Goal: Task Accomplishment & Management: Manage account settings

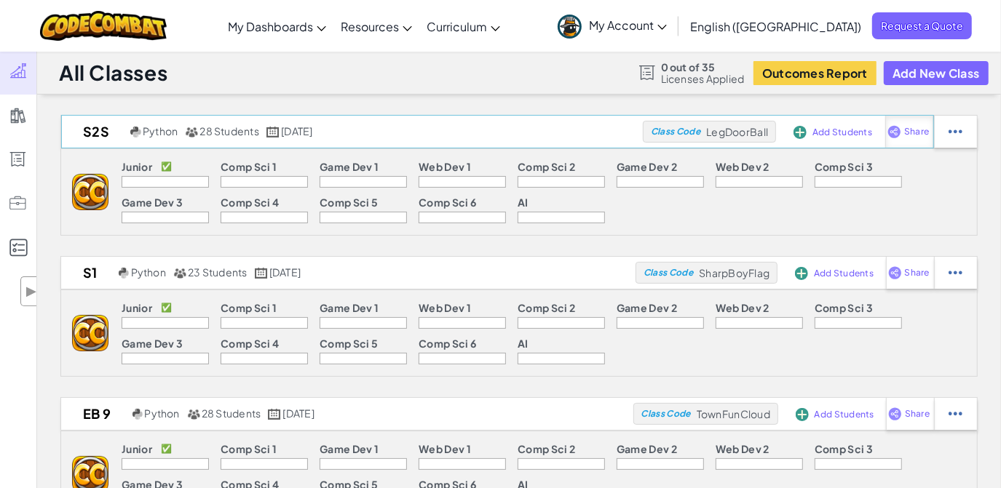
click at [920, 138] on div "Share" at bounding box center [909, 132] width 49 height 32
select select "write"
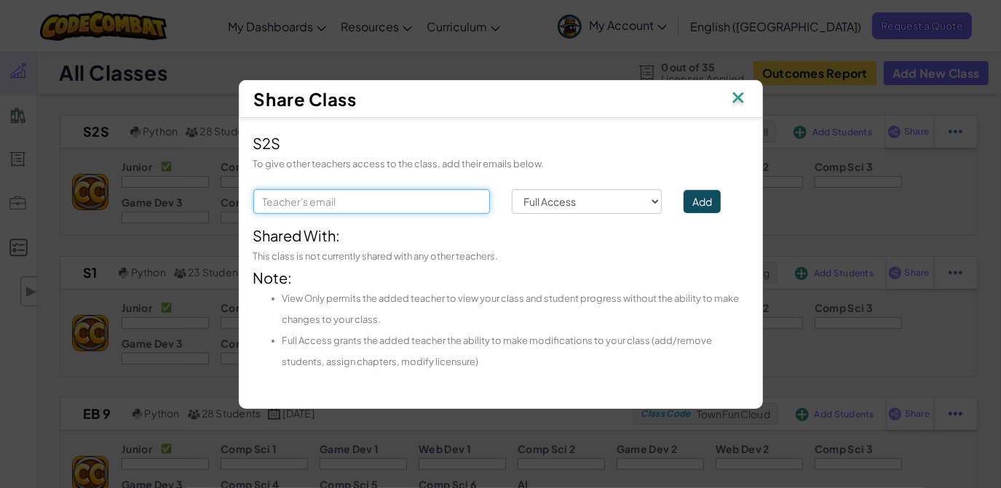
click at [410, 200] on input "text" at bounding box center [371, 201] width 237 height 25
type input "[EMAIL_ADDRESS][DOMAIN_NAME]"
click at [704, 200] on button "Add" at bounding box center [701, 201] width 37 height 23
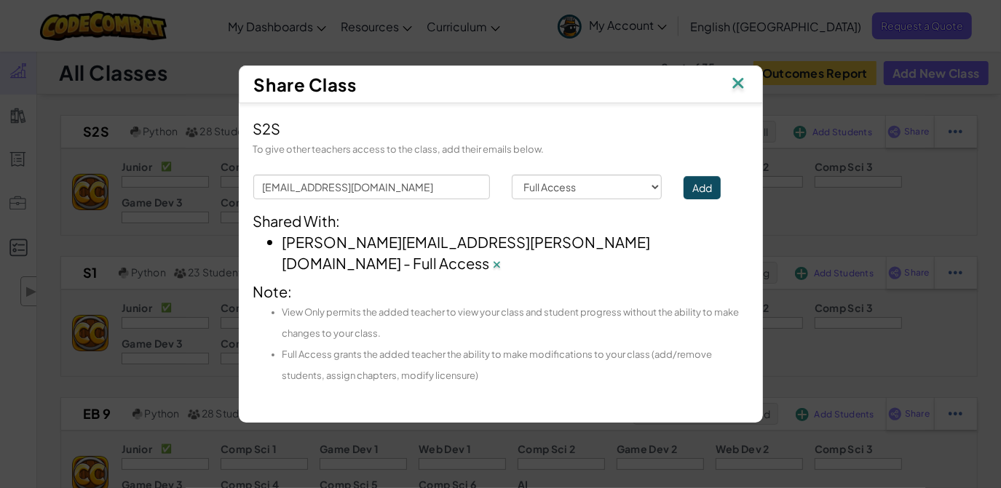
click at [737, 94] on img at bounding box center [737, 85] width 19 height 22
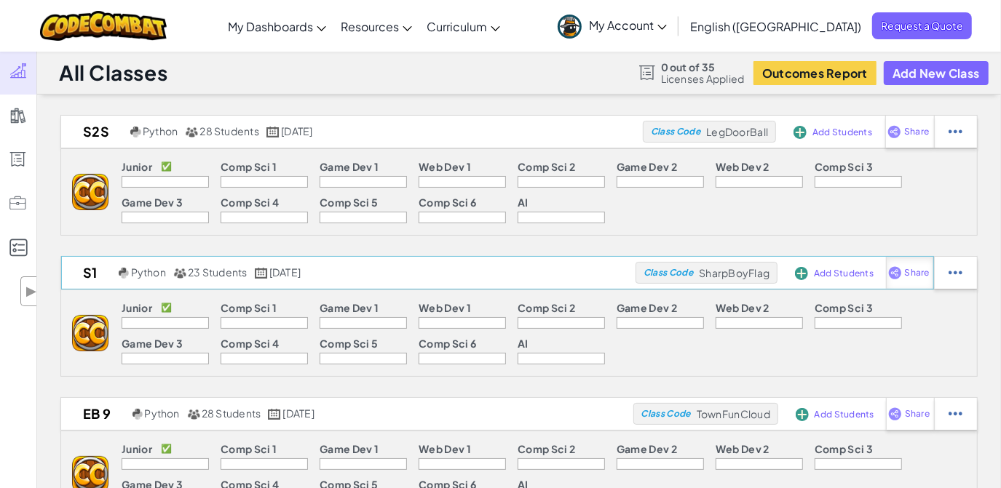
click at [894, 274] on img at bounding box center [895, 272] width 14 height 13
select select "write"
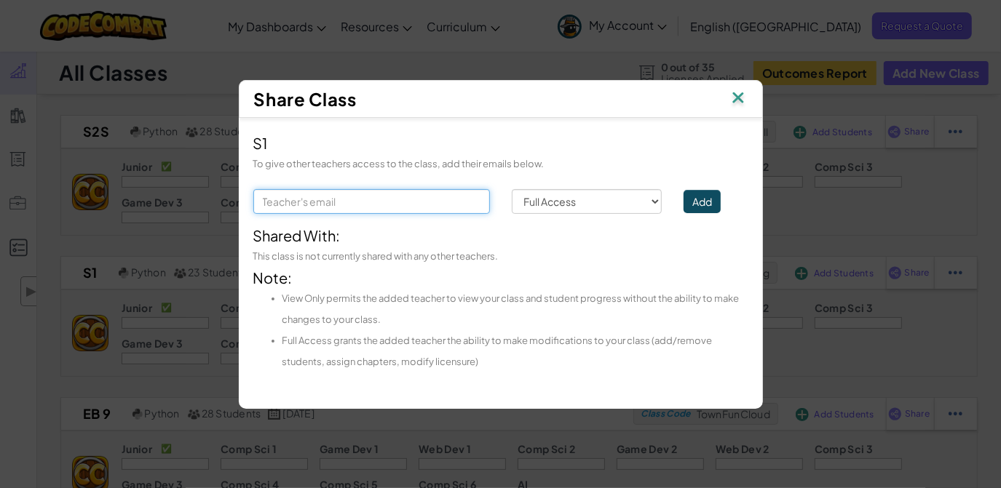
click at [419, 202] on input "text" at bounding box center [371, 201] width 237 height 25
drag, startPoint x: 442, startPoint y: 202, endPoint x: 261, endPoint y: 203, distance: 181.9
click at [261, 203] on input "[EMAIL_ADDRESS][DOMAIN_NAME]" at bounding box center [371, 201] width 237 height 25
type input "[EMAIL_ADDRESS][DOMAIN_NAME]"
click at [700, 205] on button "Add" at bounding box center [701, 201] width 37 height 23
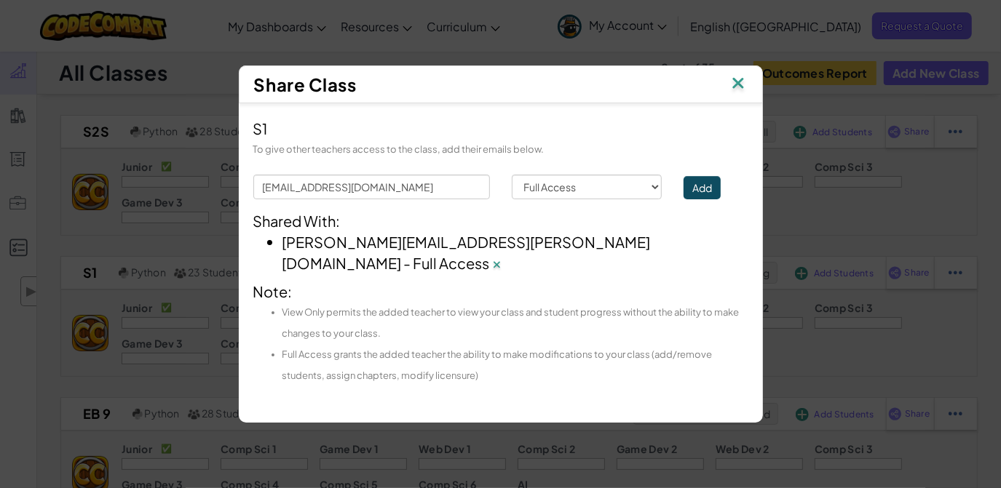
click at [737, 93] on img at bounding box center [737, 85] width 19 height 22
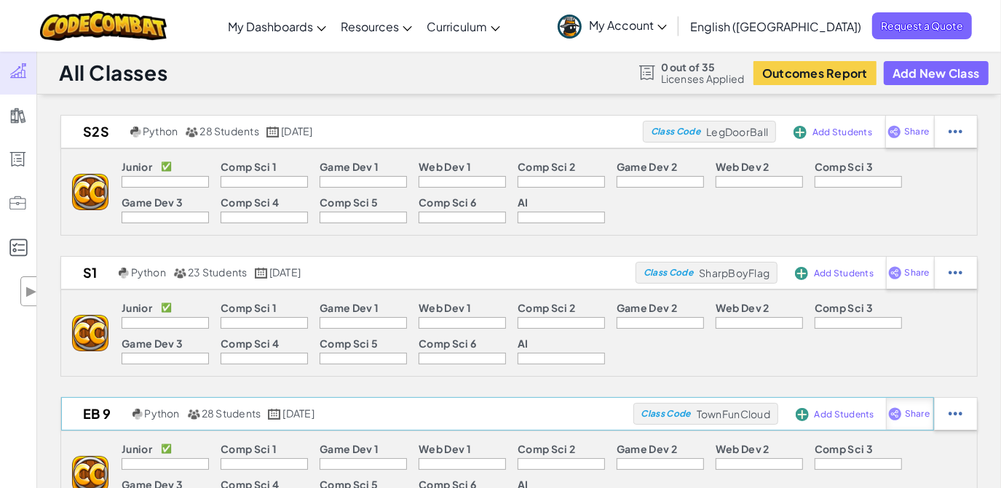
click at [902, 412] on div "Share" at bounding box center [910, 414] width 48 height 32
select select "write"
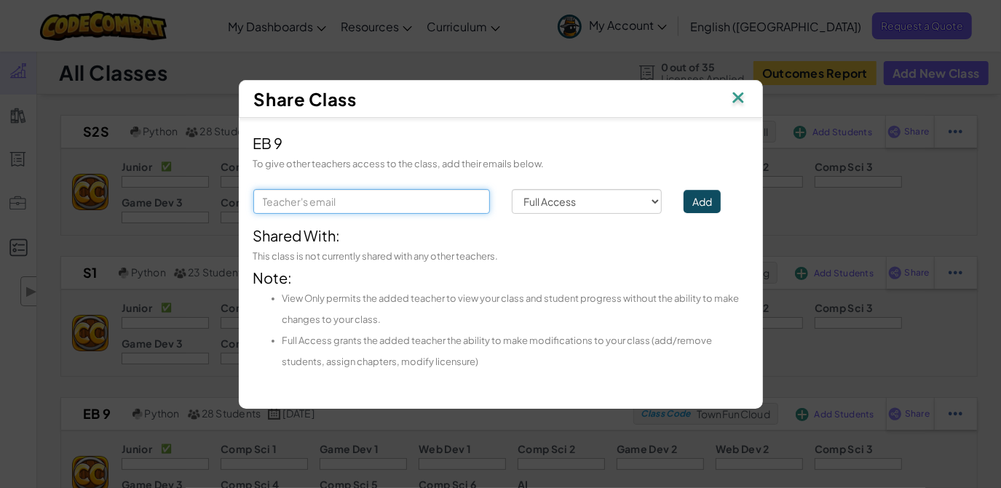
click at [402, 199] on input "text" at bounding box center [371, 201] width 237 height 25
paste input "[EMAIL_ADDRESS][DOMAIN_NAME]"
type input "[EMAIL_ADDRESS][DOMAIN_NAME]"
click at [702, 203] on button "Add" at bounding box center [701, 201] width 37 height 23
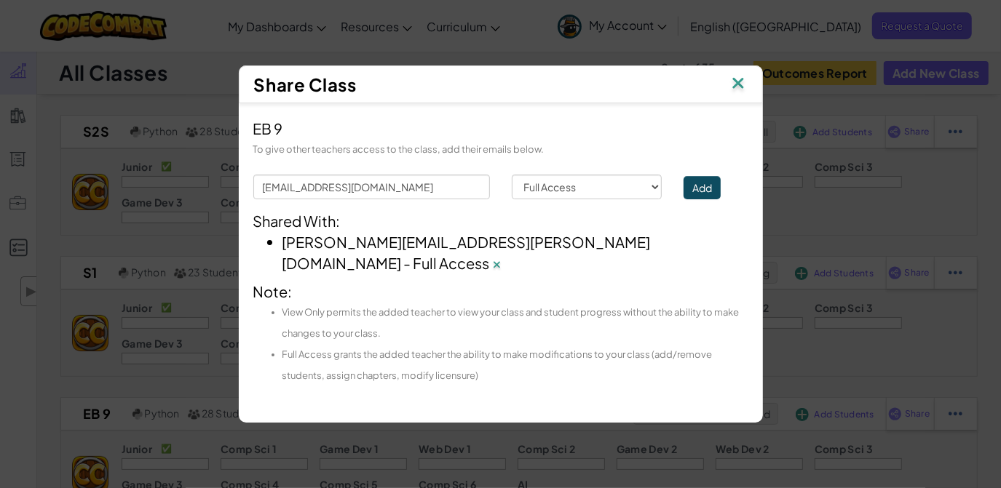
click at [734, 94] on img at bounding box center [737, 85] width 19 height 22
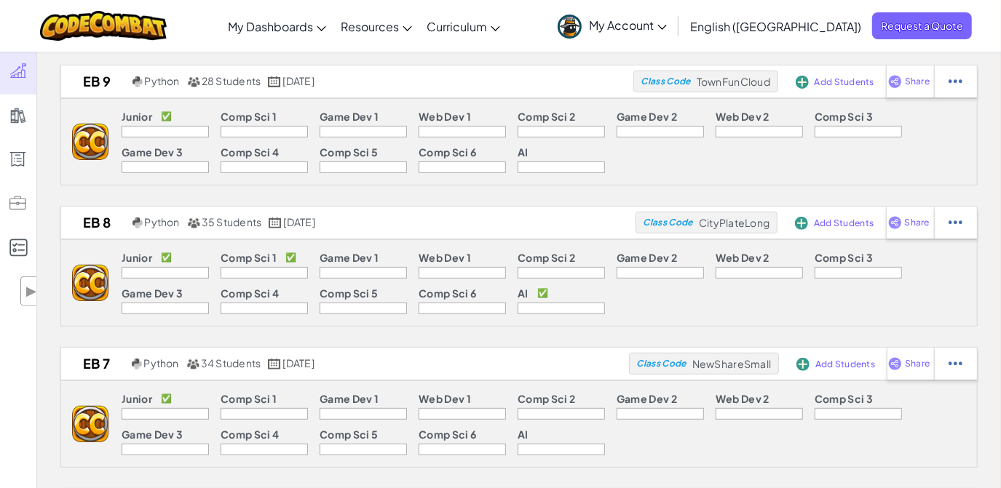
scroll to position [420, 0]
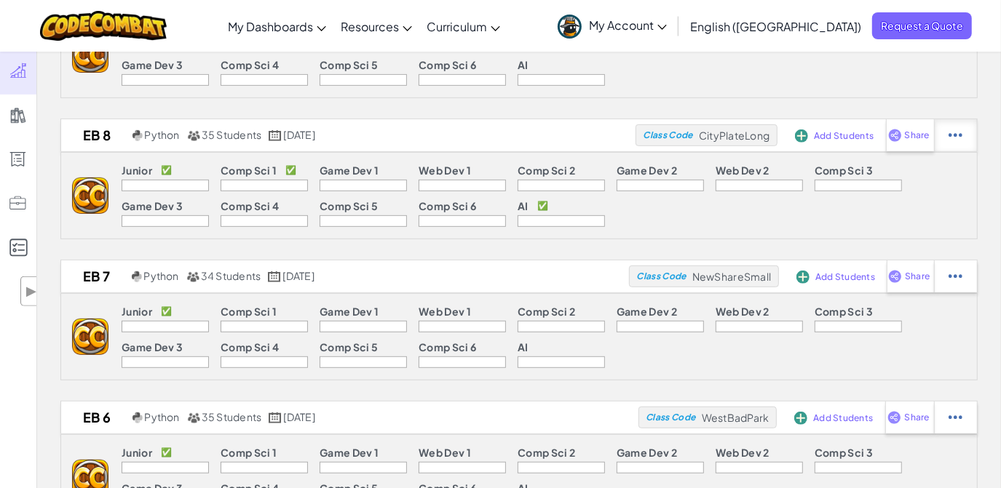
click at [937, 140] on div at bounding box center [955, 135] width 43 height 32
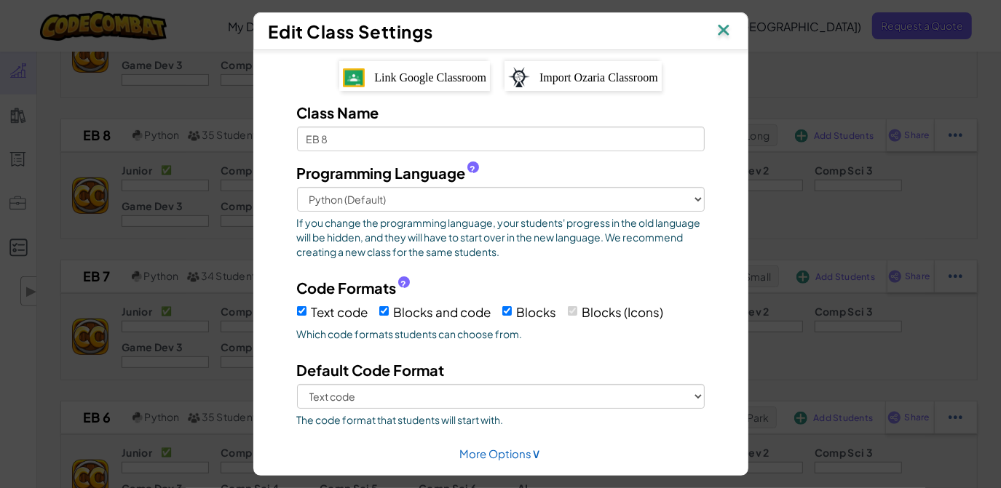
click at [726, 26] on img at bounding box center [723, 31] width 19 height 22
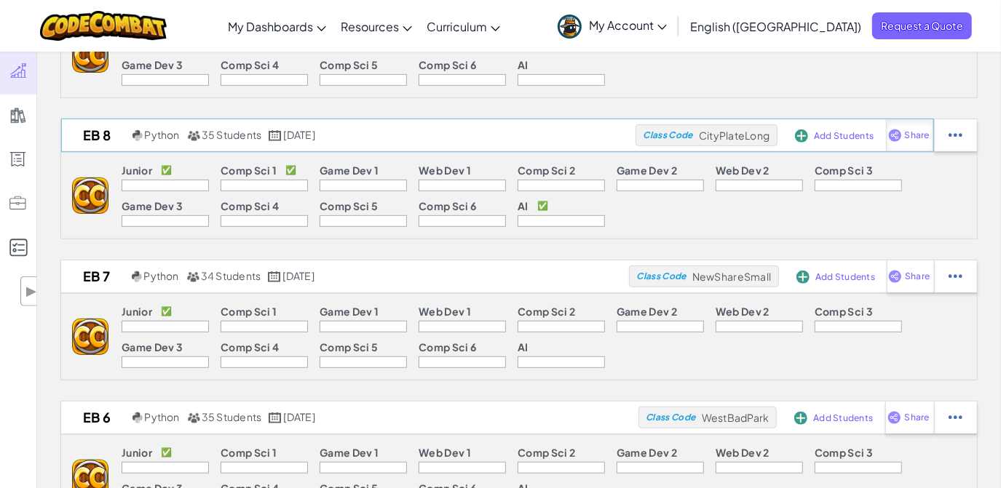
click at [921, 132] on span "Share" at bounding box center [917, 135] width 25 height 9
select select "write"
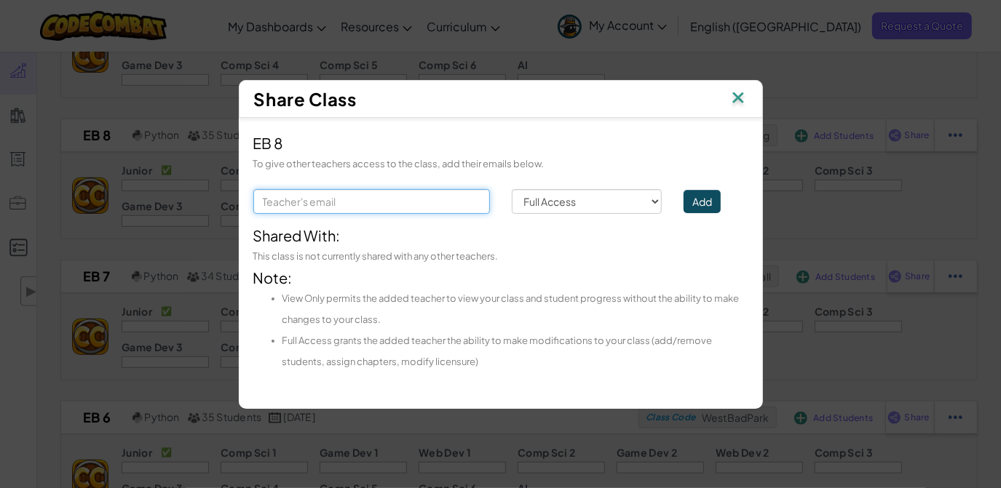
click at [358, 205] on input "text" at bounding box center [371, 201] width 237 height 25
paste input "[EMAIL_ADDRESS][DOMAIN_NAME]"
type input "[EMAIL_ADDRESS][DOMAIN_NAME]"
click at [704, 204] on button "Add" at bounding box center [701, 201] width 37 height 23
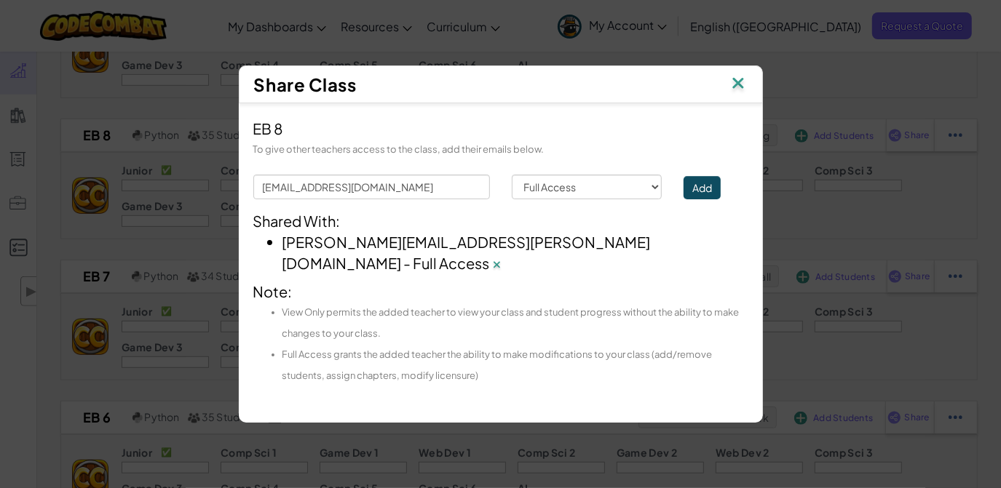
click at [737, 95] on img at bounding box center [737, 85] width 19 height 22
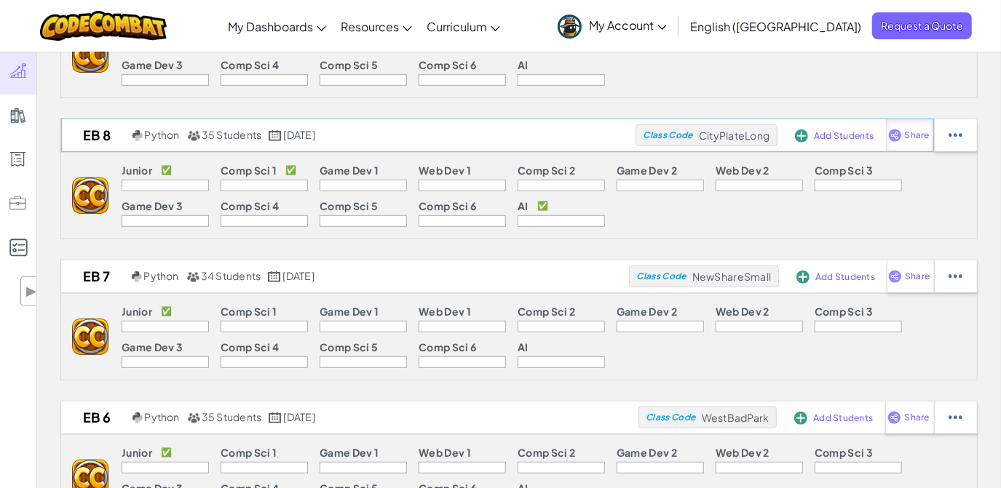
click at [912, 135] on span "Share" at bounding box center [917, 135] width 25 height 9
select select "write"
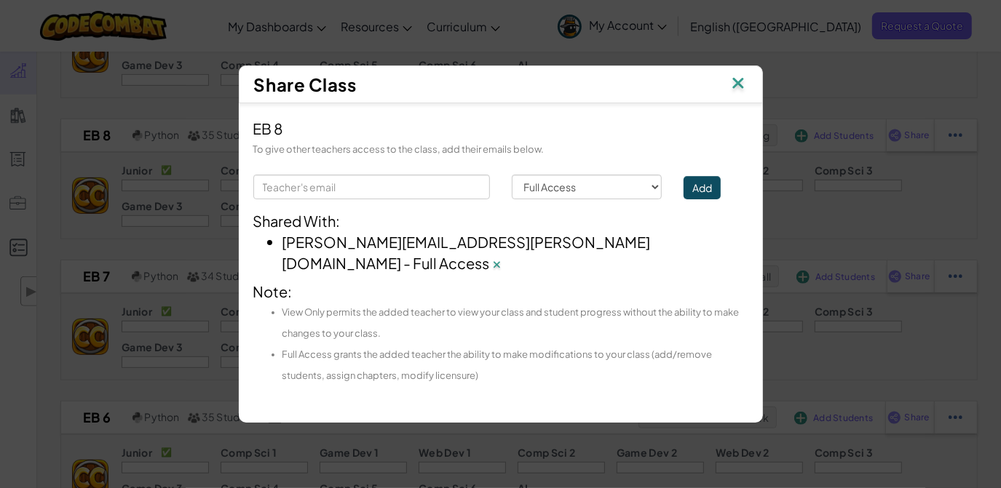
click at [737, 95] on img at bounding box center [737, 85] width 19 height 22
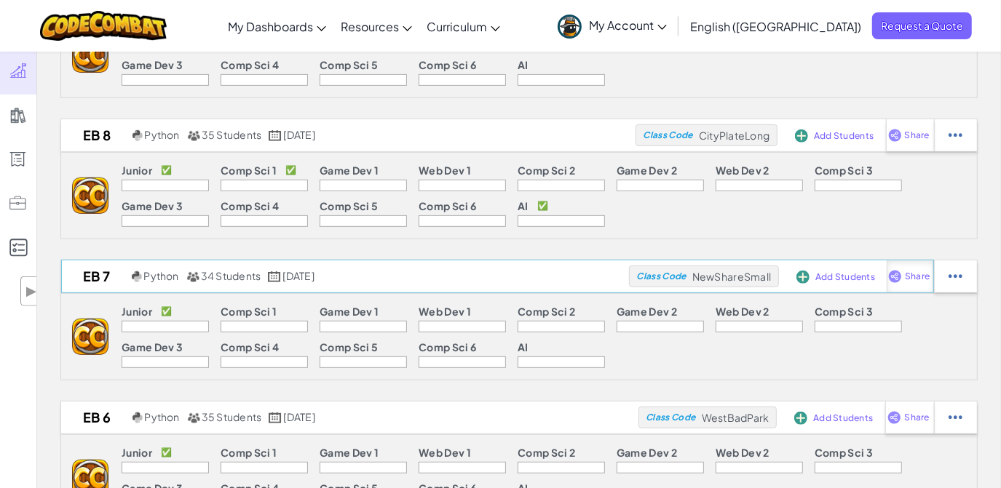
click at [906, 277] on span "Share" at bounding box center [917, 276] width 25 height 9
select select "write"
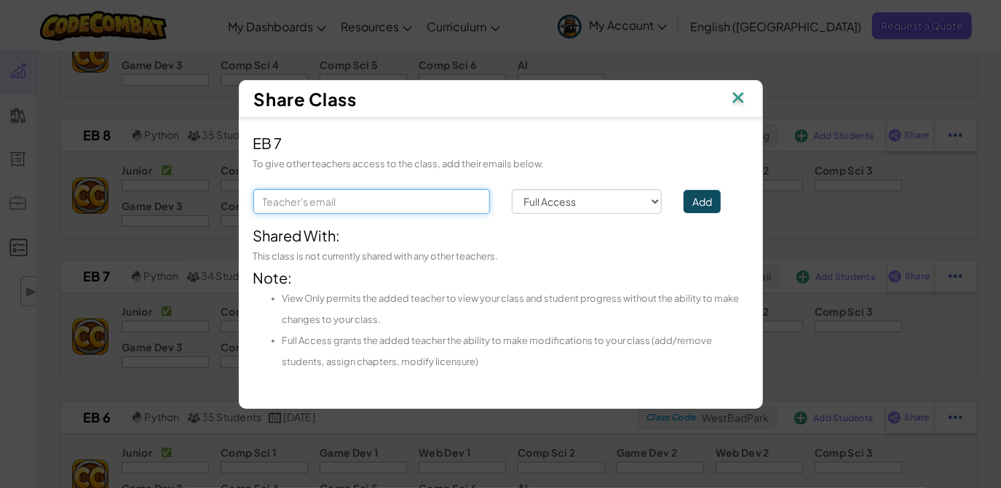
click at [425, 210] on input "text" at bounding box center [371, 201] width 237 height 25
paste input "[EMAIL_ADDRESS][DOMAIN_NAME]"
type input "[EMAIL_ADDRESS][DOMAIN_NAME]"
click at [694, 200] on button "Add" at bounding box center [701, 201] width 37 height 23
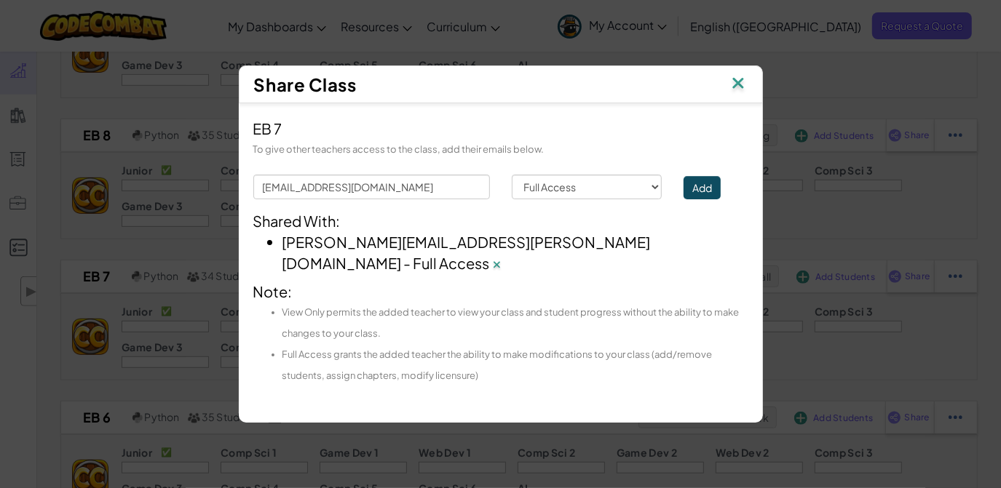
click at [738, 93] on img at bounding box center [737, 85] width 19 height 22
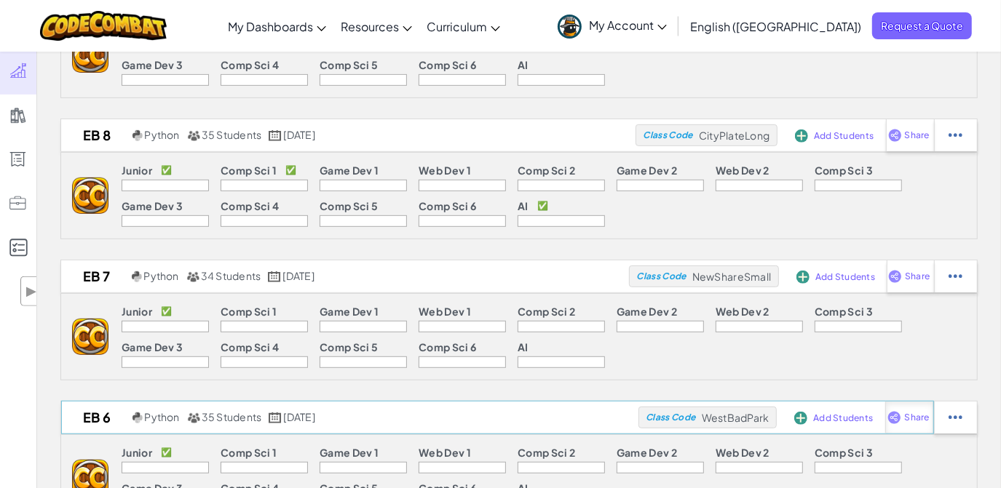
click at [904, 405] on div "Share" at bounding box center [909, 418] width 48 height 32
select select "write"
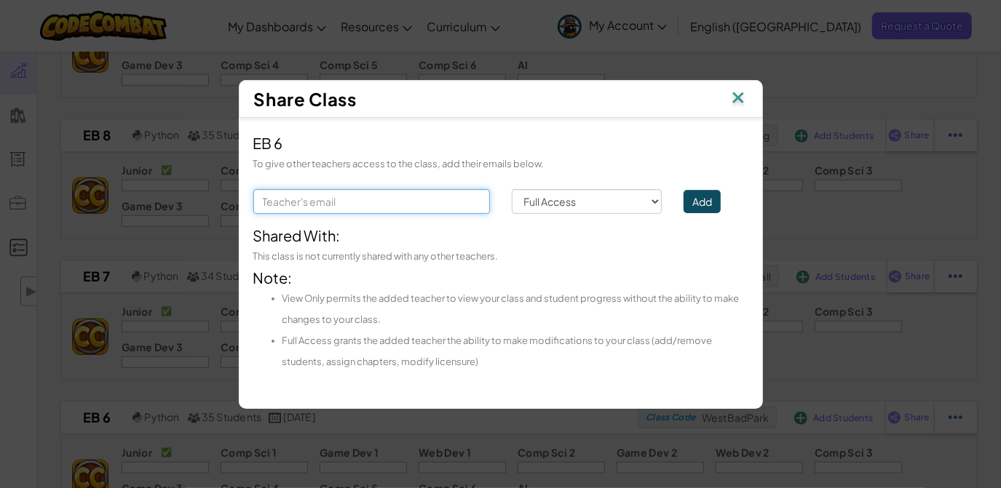
click at [444, 202] on input "text" at bounding box center [371, 201] width 237 height 25
paste input "[EMAIL_ADDRESS][DOMAIN_NAME]"
type input "[EMAIL_ADDRESS][DOMAIN_NAME]"
click at [704, 199] on button "Add" at bounding box center [701, 201] width 37 height 23
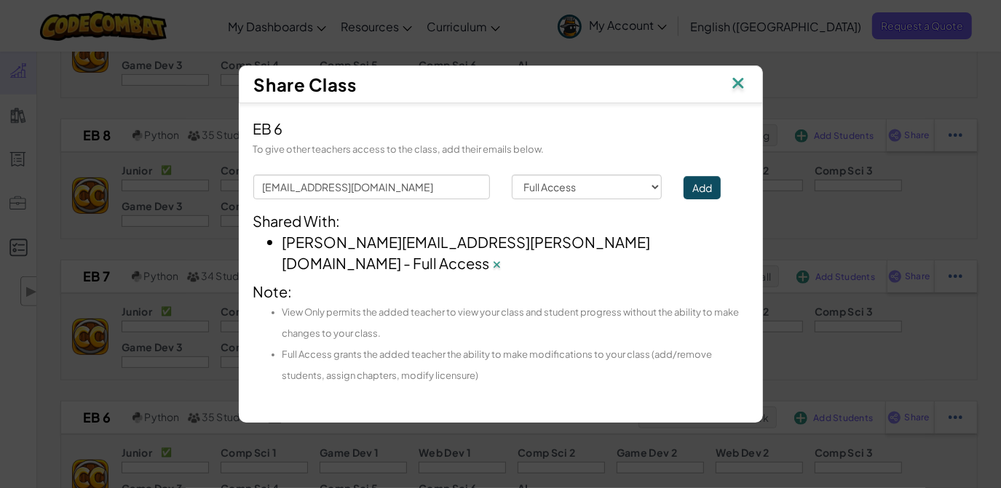
click at [734, 94] on img at bounding box center [737, 85] width 19 height 22
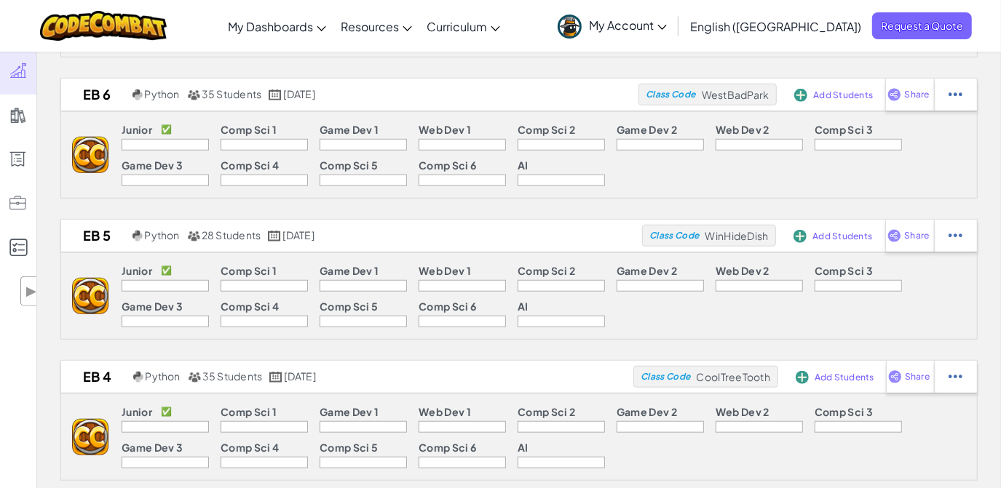
scroll to position [766, 0]
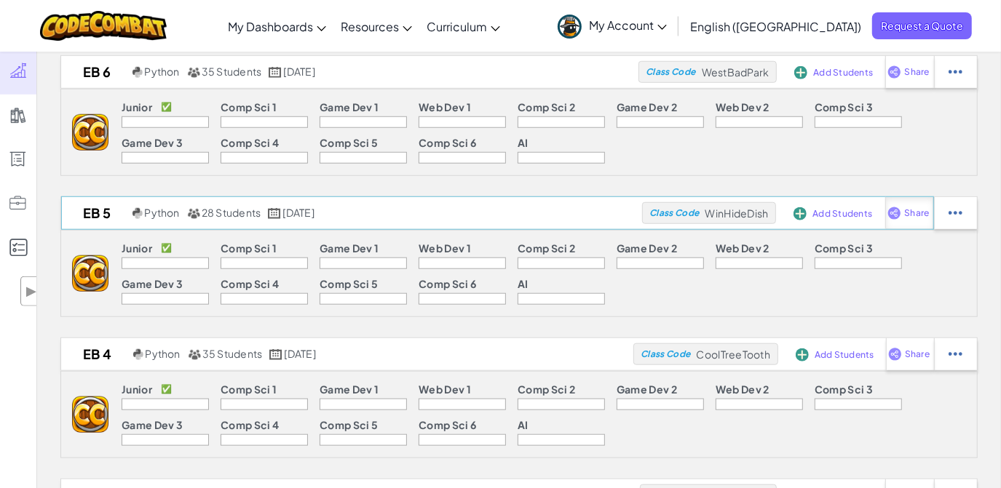
click at [910, 217] on div "Share" at bounding box center [909, 213] width 49 height 32
select select "write"
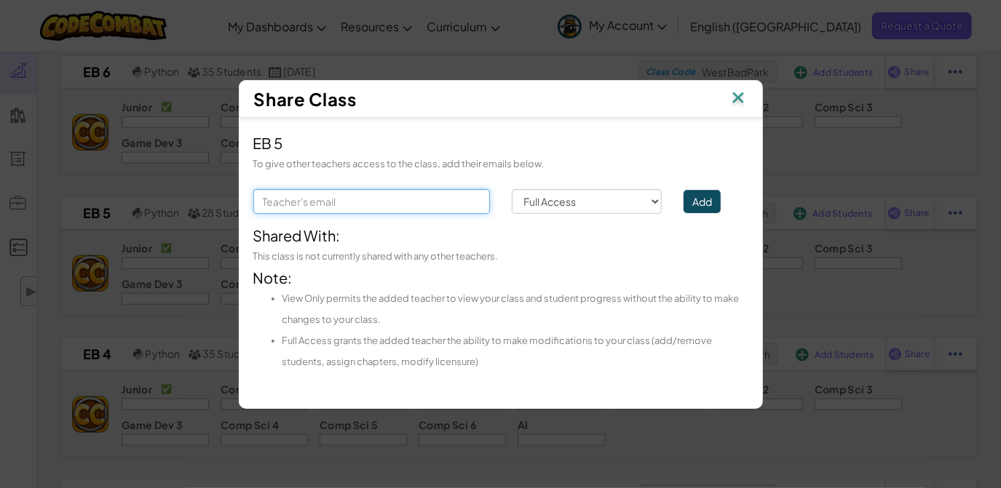
click at [368, 201] on input "text" at bounding box center [371, 201] width 237 height 25
paste input "[EMAIL_ADDRESS][DOMAIN_NAME]"
type input "[EMAIL_ADDRESS][DOMAIN_NAME]"
click at [696, 205] on button "Add" at bounding box center [701, 201] width 37 height 23
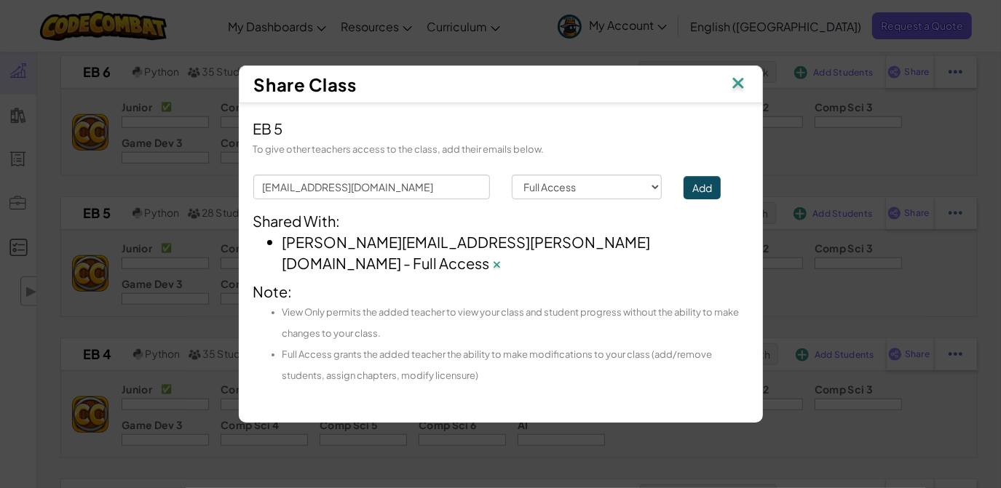
click at [733, 94] on img at bounding box center [737, 85] width 19 height 22
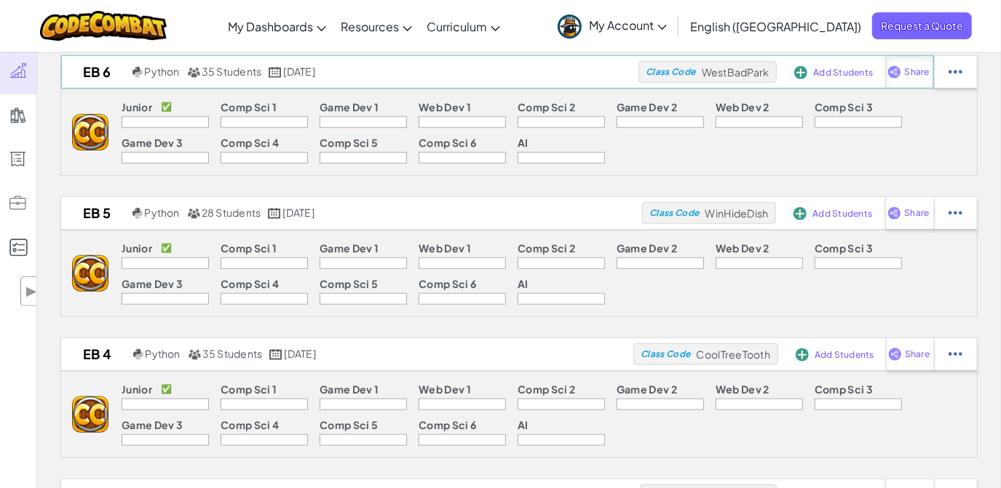
click at [902, 76] on div "Share" at bounding box center [909, 72] width 48 height 32
select select "write"
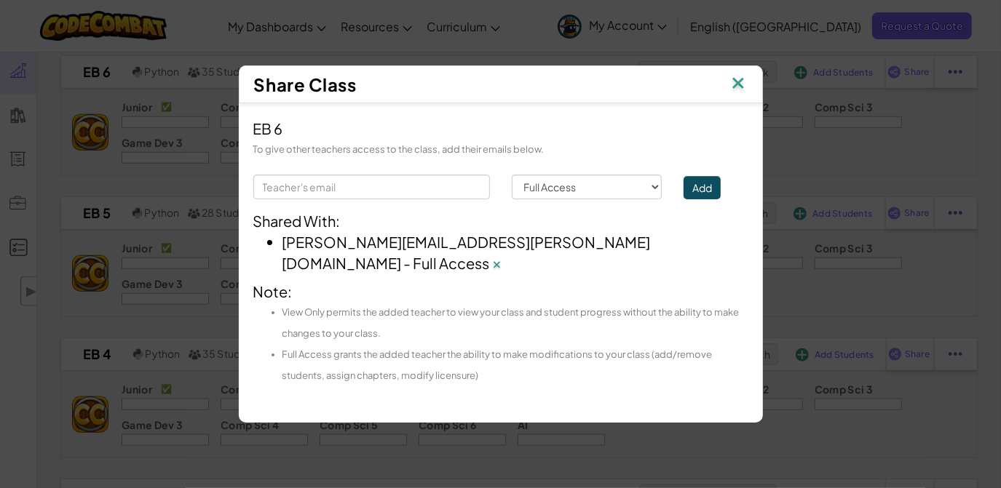
click at [735, 94] on img at bounding box center [737, 85] width 19 height 22
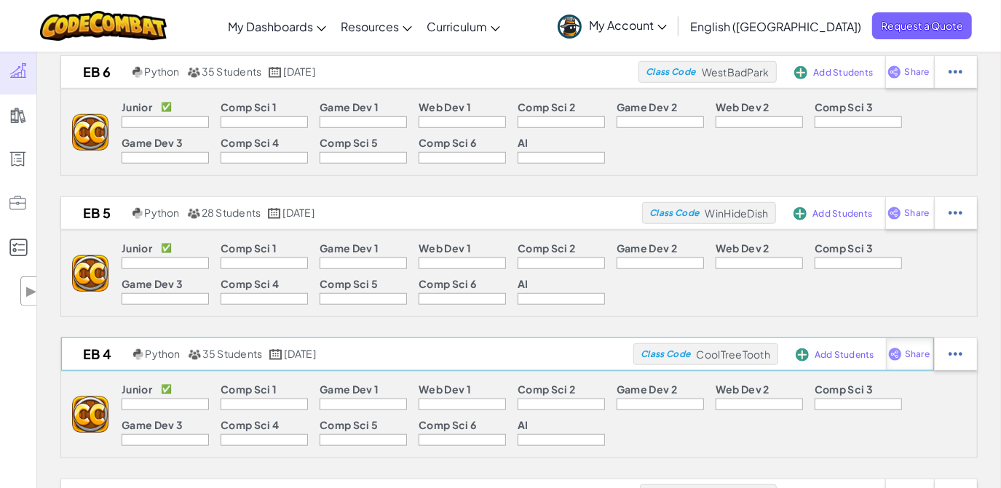
click at [925, 352] on span "Share" at bounding box center [917, 354] width 25 height 9
select select "write"
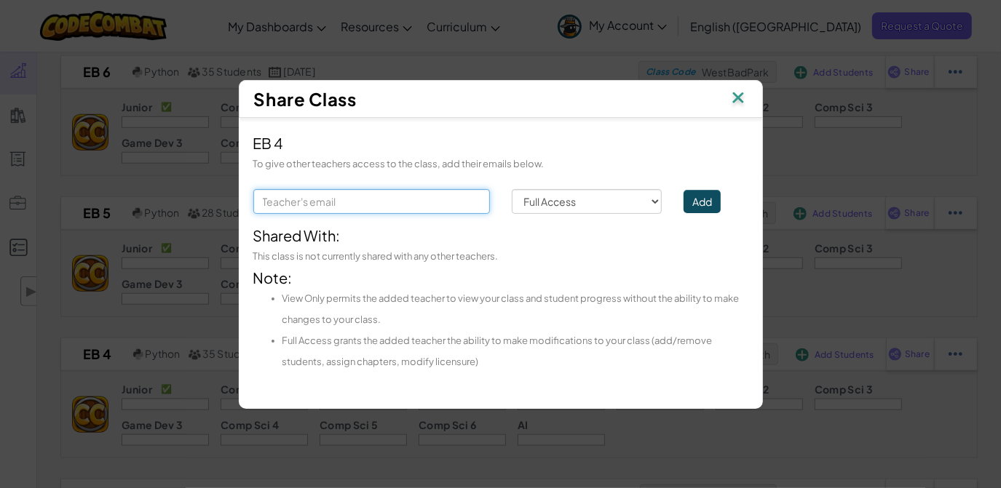
click at [462, 207] on input "text" at bounding box center [371, 201] width 237 height 25
paste input "[EMAIL_ADDRESS][DOMAIN_NAME]"
type input "[EMAIL_ADDRESS][DOMAIN_NAME]"
click at [693, 199] on button "Add" at bounding box center [701, 201] width 37 height 23
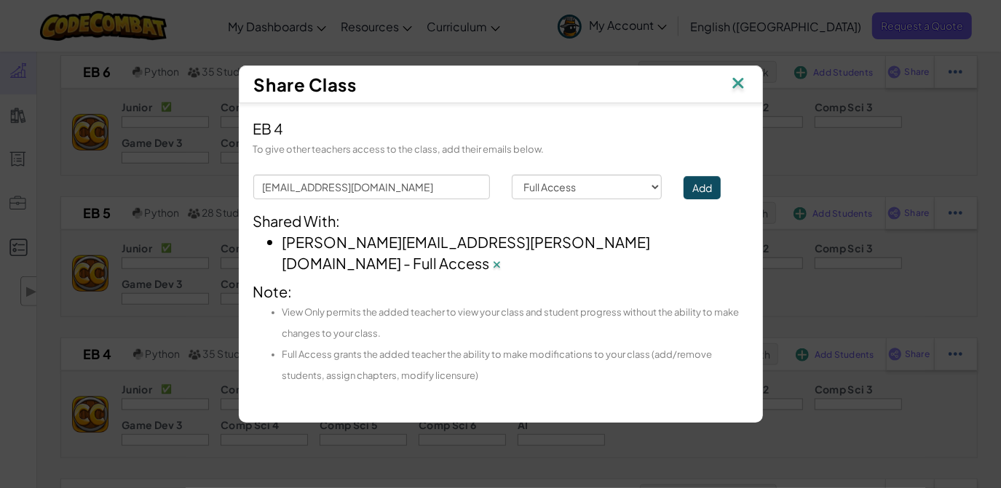
click at [736, 95] on img at bounding box center [737, 85] width 19 height 22
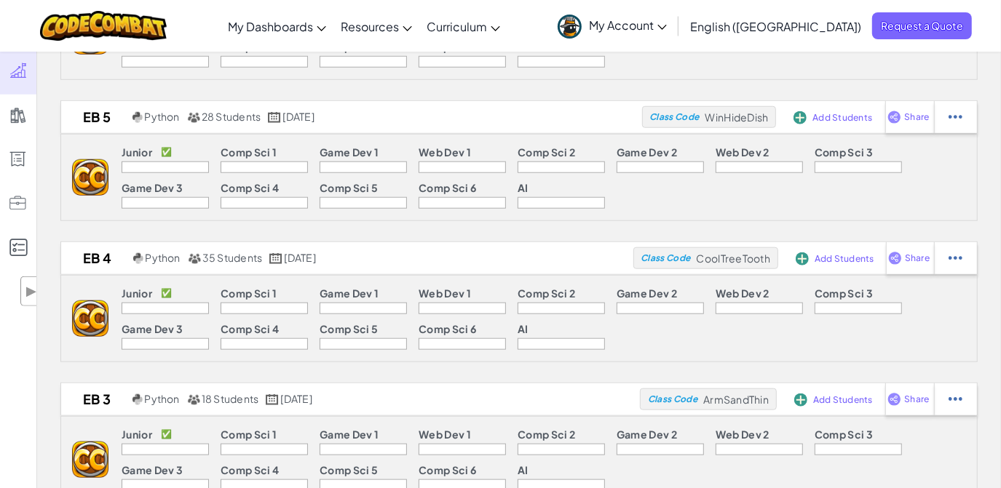
scroll to position [985, 0]
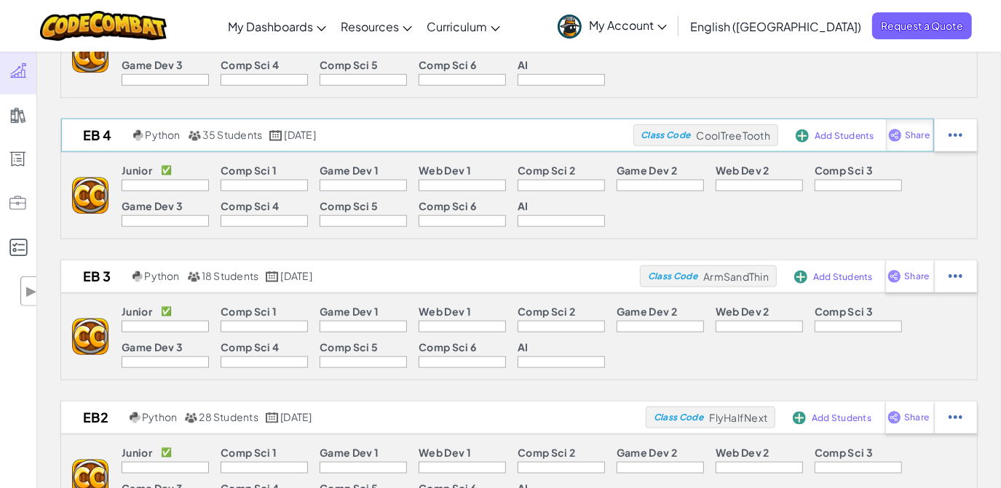
click at [908, 138] on div "Share" at bounding box center [910, 135] width 48 height 32
select select "write"
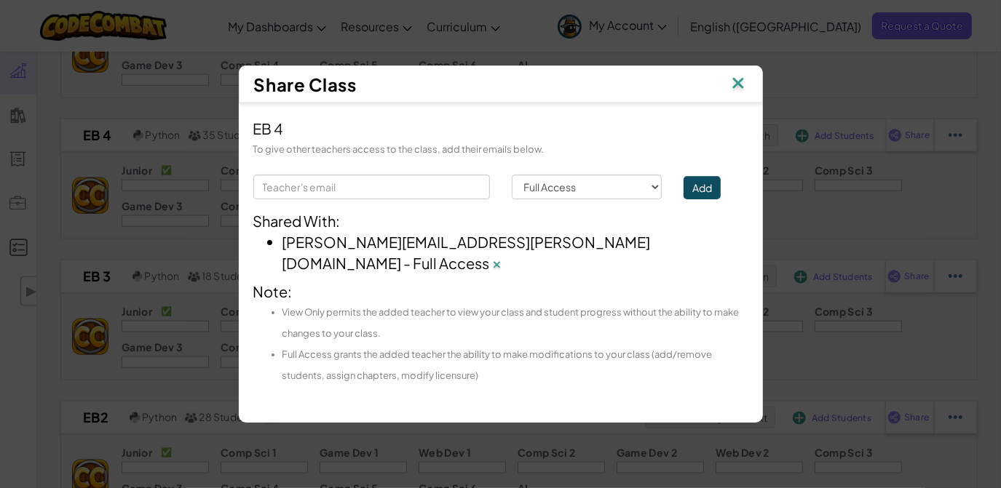
click at [737, 91] on img at bounding box center [737, 85] width 19 height 22
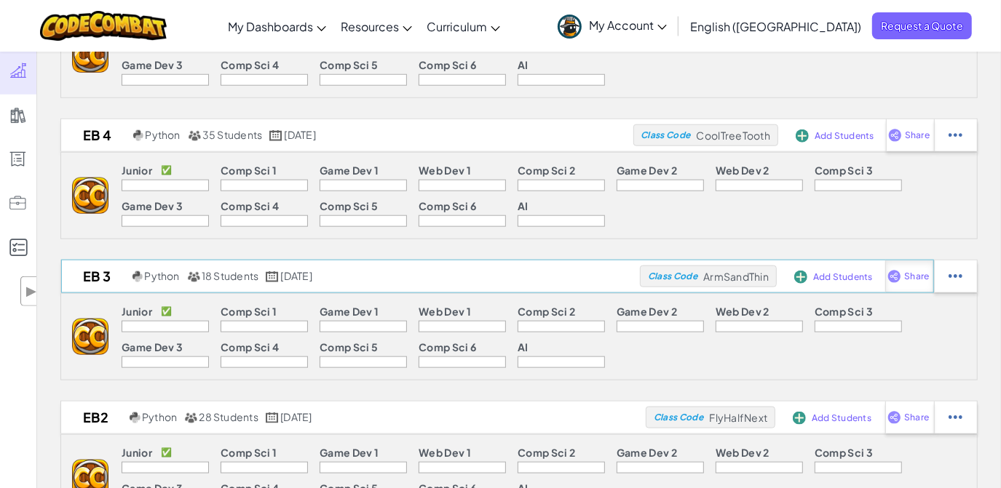
click at [905, 277] on span "Share" at bounding box center [916, 276] width 25 height 9
select select "write"
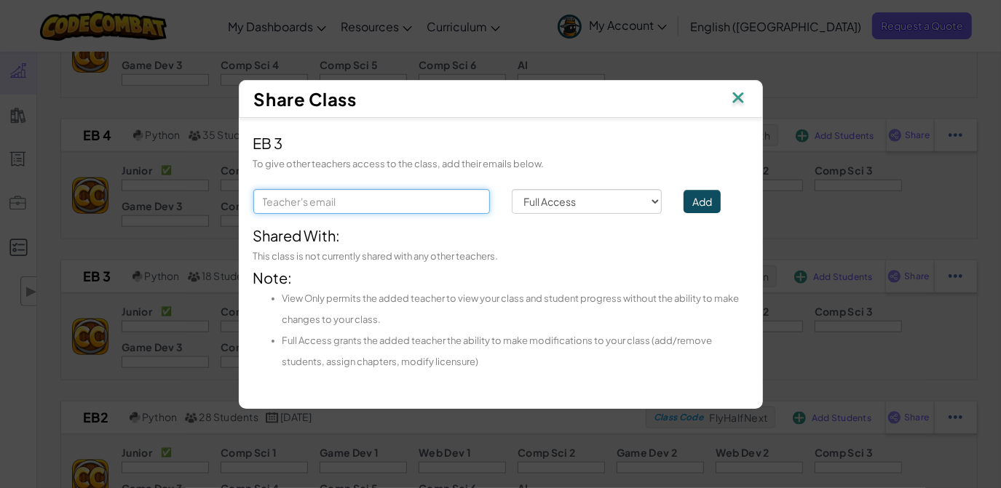
click at [452, 202] on input "text" at bounding box center [371, 201] width 237 height 25
paste input "[EMAIL_ADDRESS][DOMAIN_NAME]"
type input "[EMAIL_ADDRESS][DOMAIN_NAME]"
click at [702, 203] on button "Add" at bounding box center [701, 201] width 37 height 23
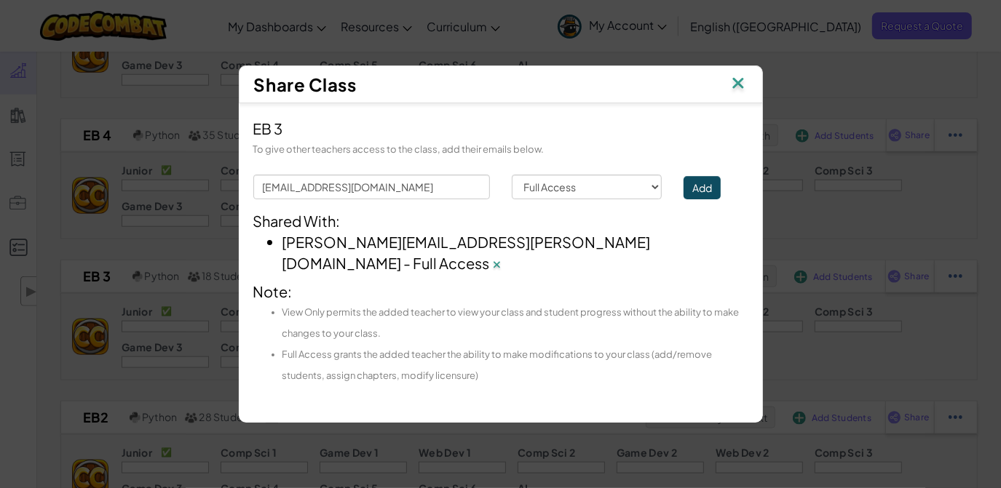
click at [739, 94] on img at bounding box center [737, 85] width 19 height 22
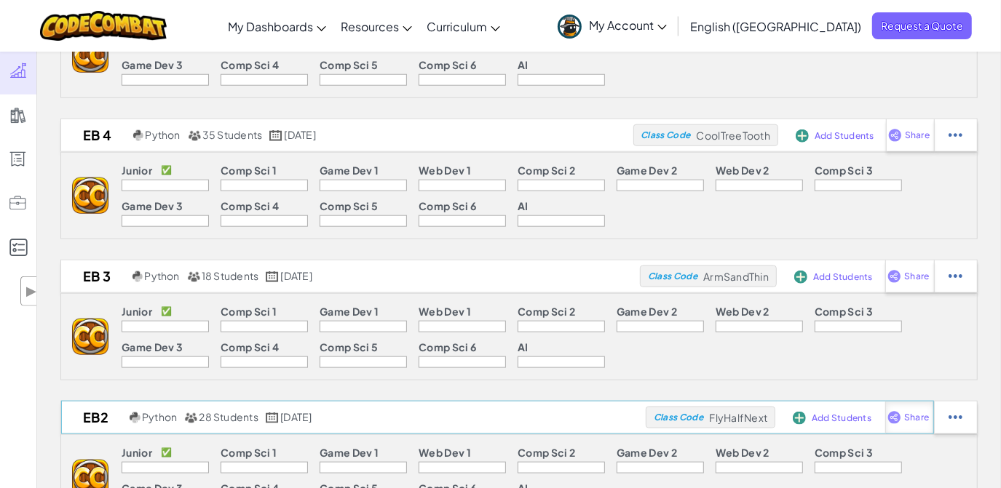
click at [905, 406] on div "Share" at bounding box center [909, 418] width 49 height 32
select select "write"
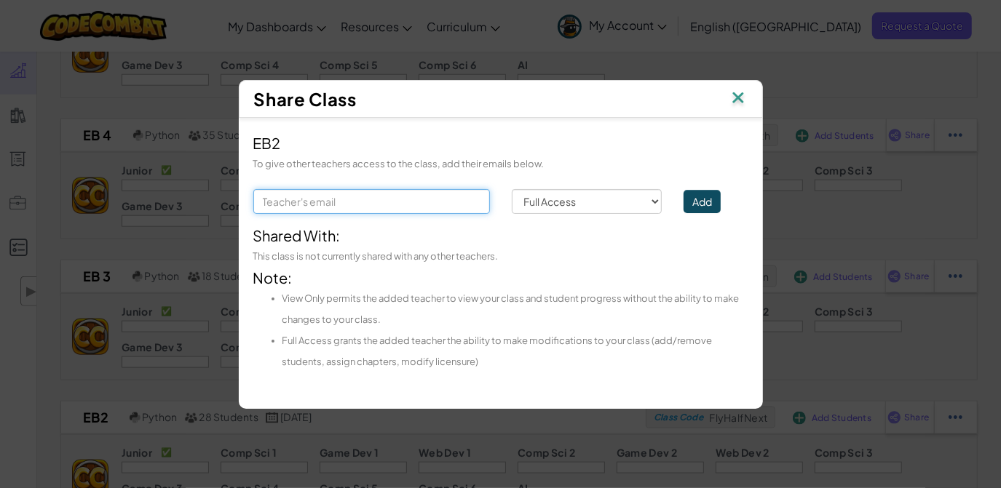
click at [362, 195] on input "text" at bounding box center [371, 201] width 237 height 25
paste input "[EMAIL_ADDRESS][DOMAIN_NAME]"
type input "[EMAIL_ADDRESS][DOMAIN_NAME]"
click at [693, 205] on button "Add" at bounding box center [701, 201] width 37 height 23
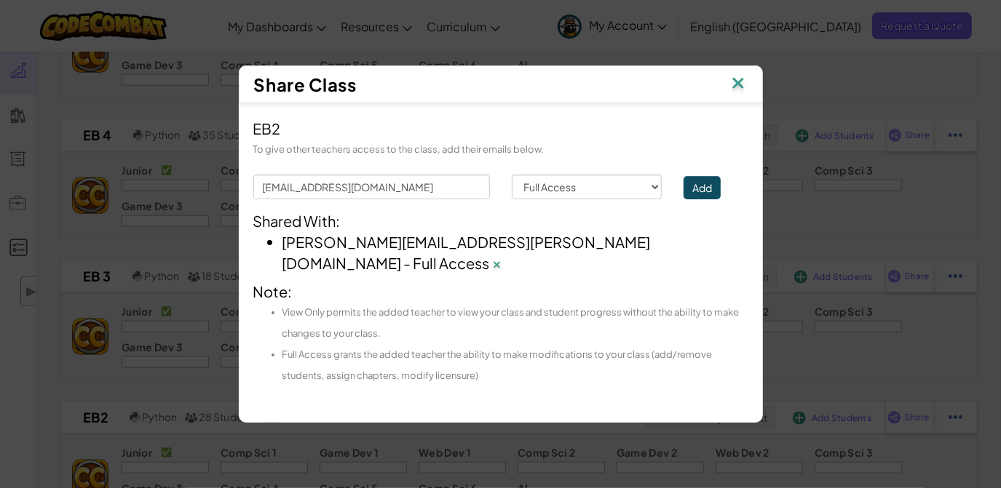
click at [732, 95] on img at bounding box center [737, 85] width 19 height 22
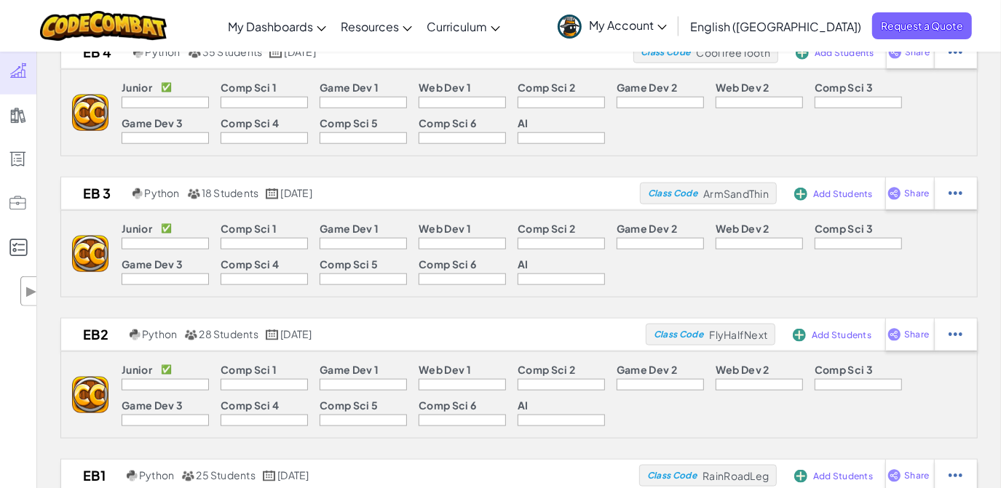
scroll to position [1217, 0]
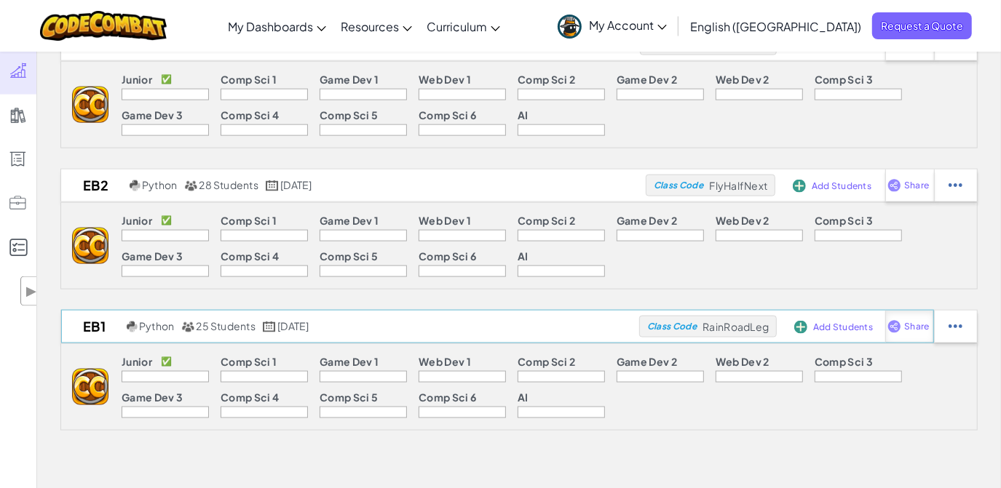
click at [894, 320] on img at bounding box center [894, 326] width 14 height 13
select select "write"
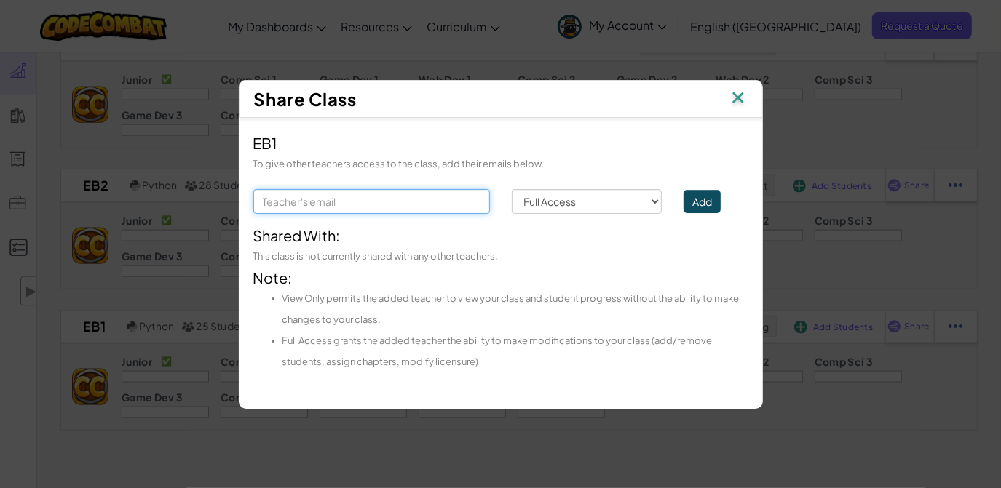
click at [440, 208] on input "text" at bounding box center [371, 201] width 237 height 25
paste input "[EMAIL_ADDRESS][DOMAIN_NAME]"
type input "[EMAIL_ADDRESS][DOMAIN_NAME]"
click at [700, 203] on button "Add" at bounding box center [701, 201] width 37 height 23
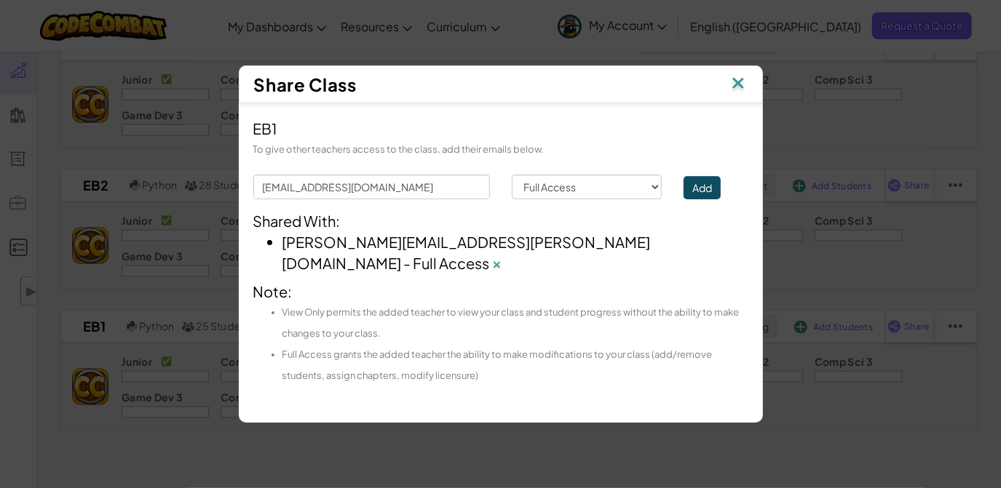
click at [737, 95] on img at bounding box center [737, 85] width 19 height 22
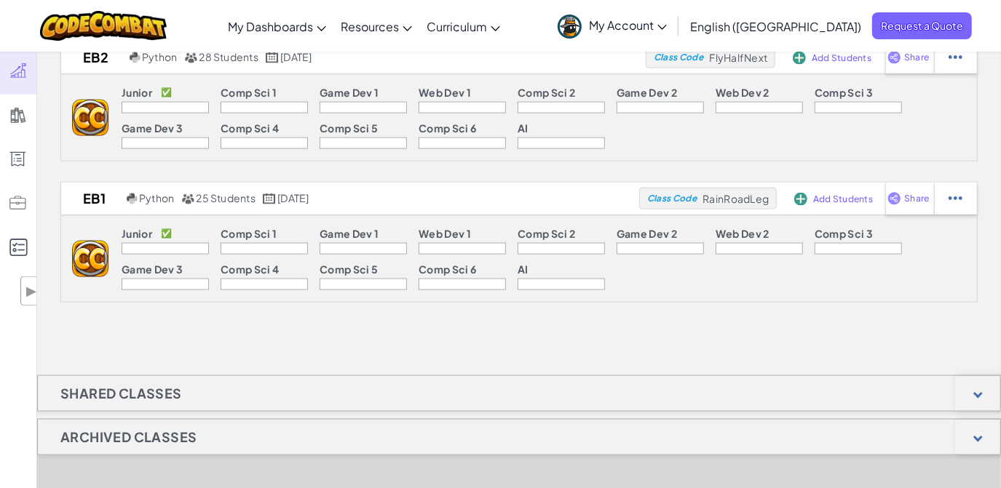
scroll to position [1349, 0]
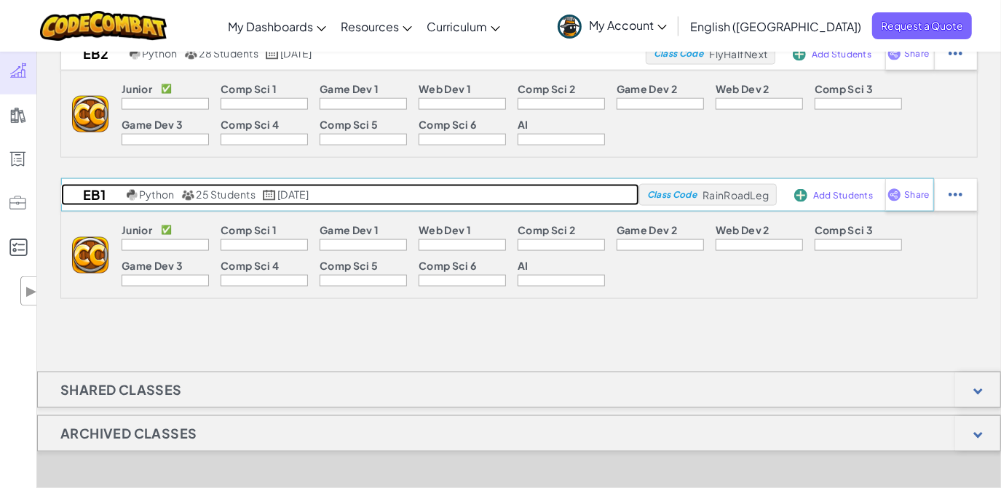
click at [96, 196] on h2 "EB1" at bounding box center [92, 195] width 62 height 22
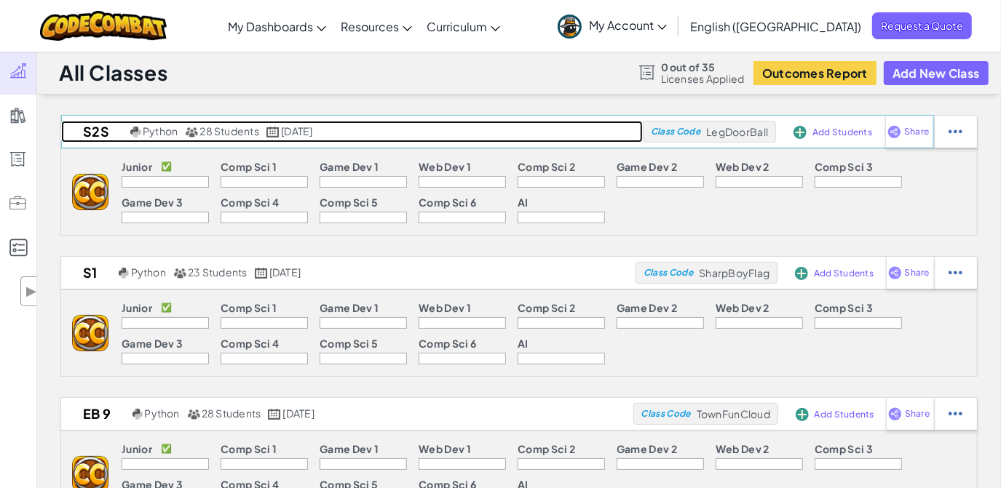
click at [93, 130] on h2 "S2S" at bounding box center [93, 132] width 65 height 22
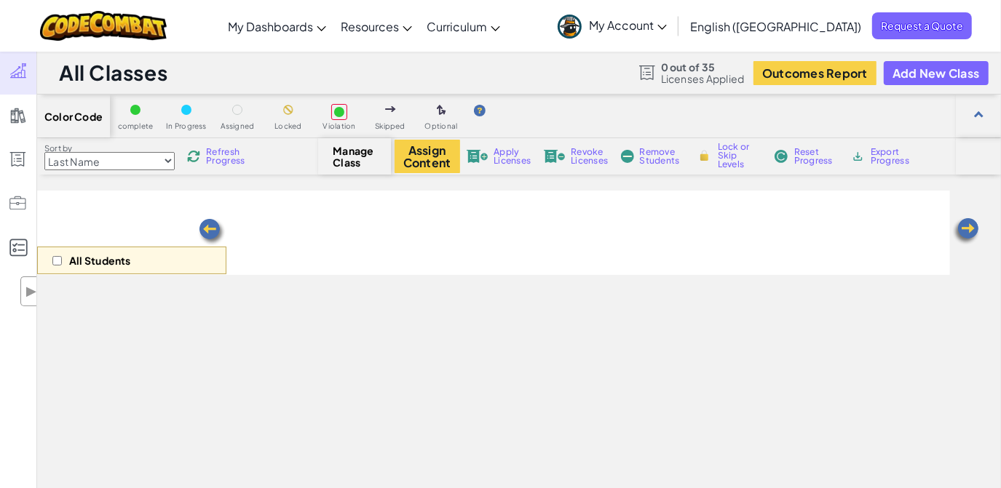
select select "560f1a9f22961295f9427742"
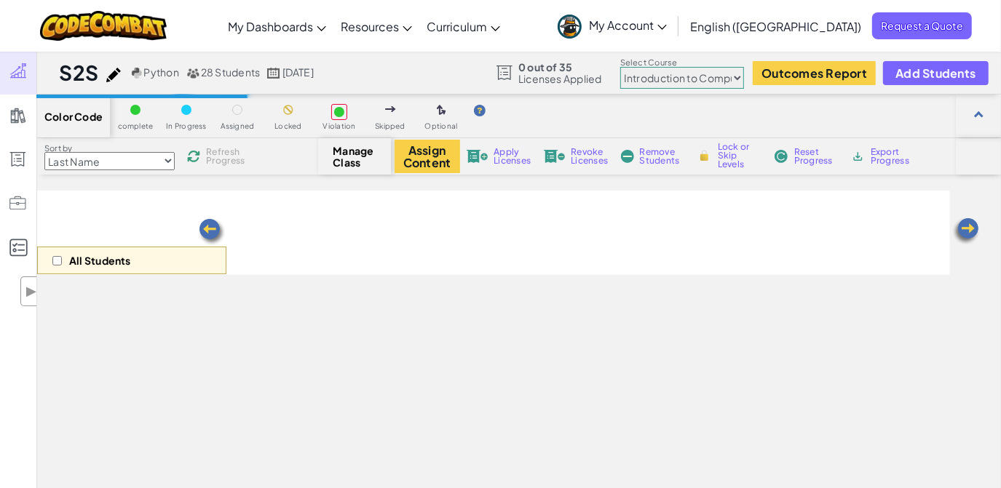
click at [667, 30] on span "My Account" at bounding box center [628, 24] width 78 height 15
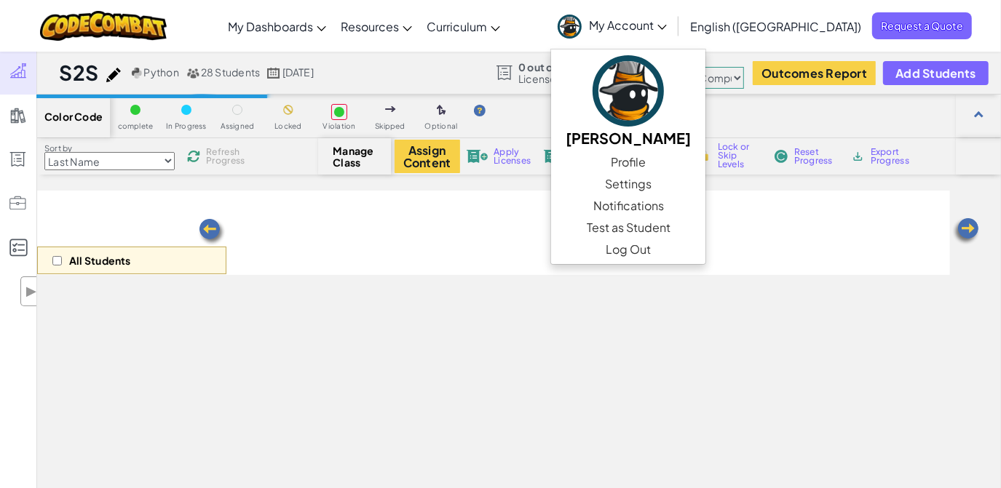
click at [667, 30] on span "My Account" at bounding box center [628, 24] width 78 height 15
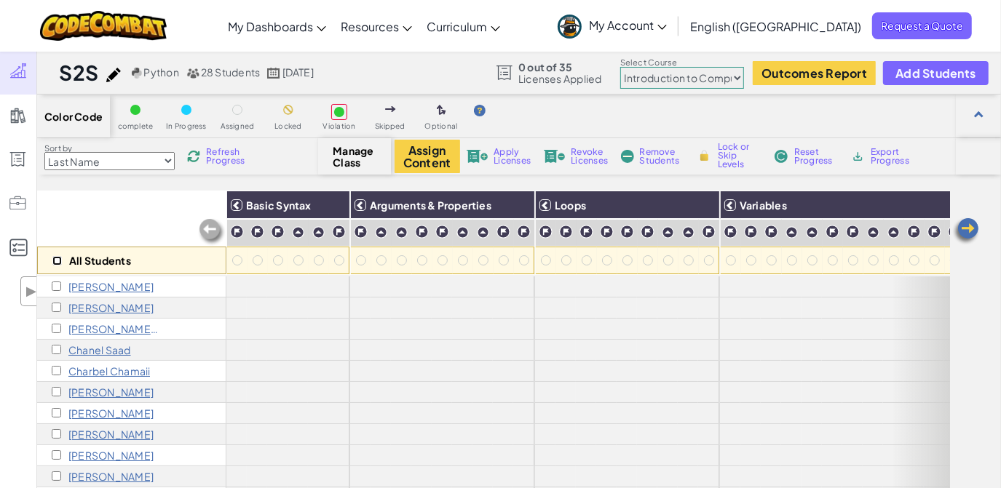
click at [56, 263] on input "checkbox" at bounding box center [56, 260] width 9 height 9
checkbox input "true"
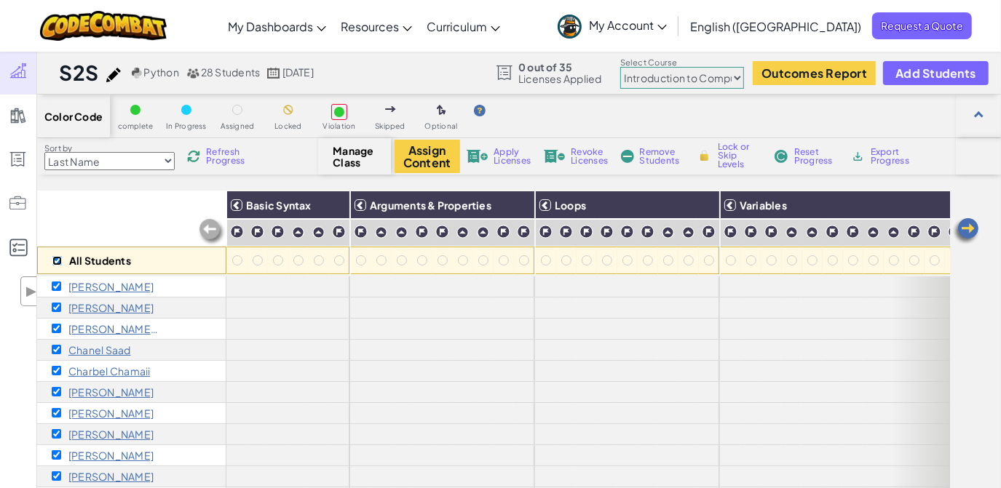
checkbox input "true"
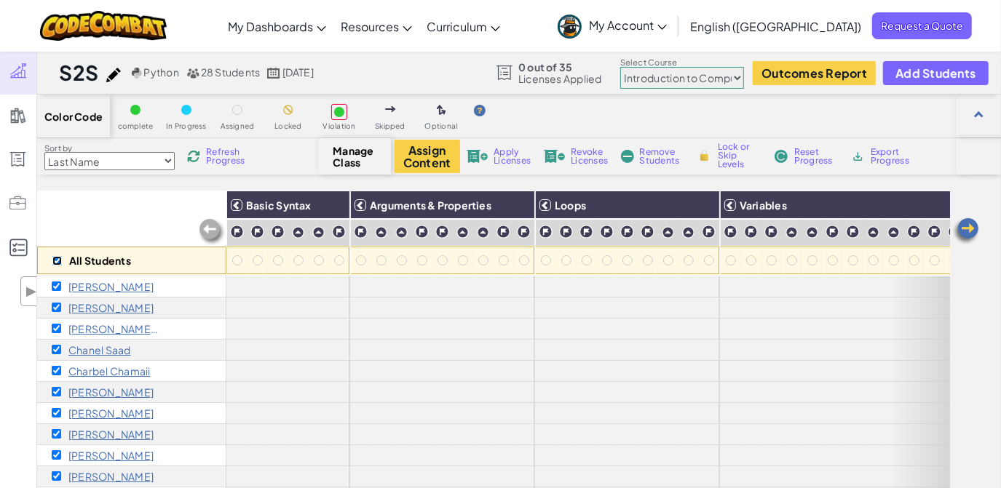
checkbox input "true"
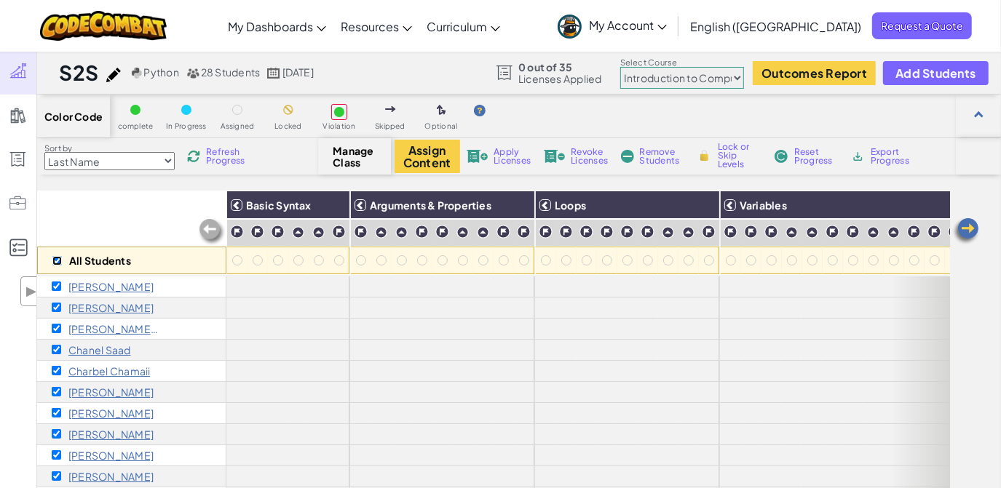
checkbox input "true"
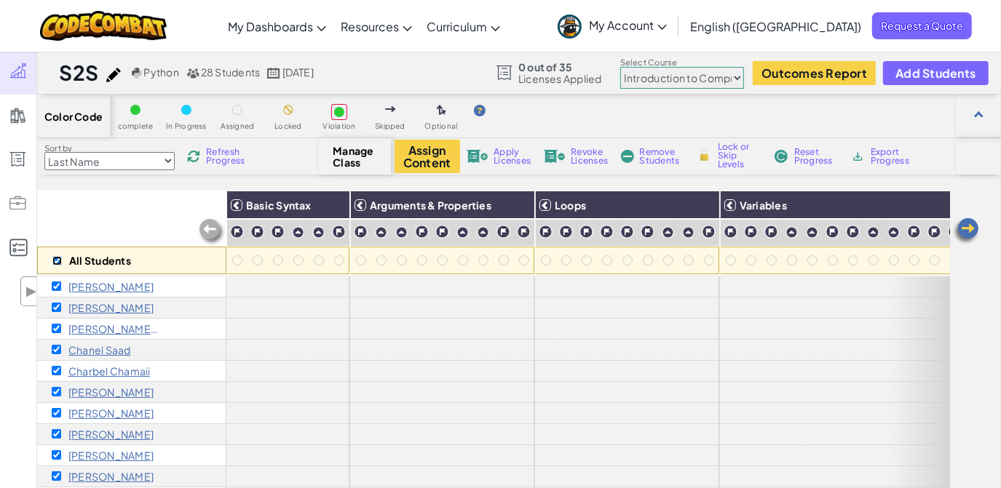
checkbox input "true"
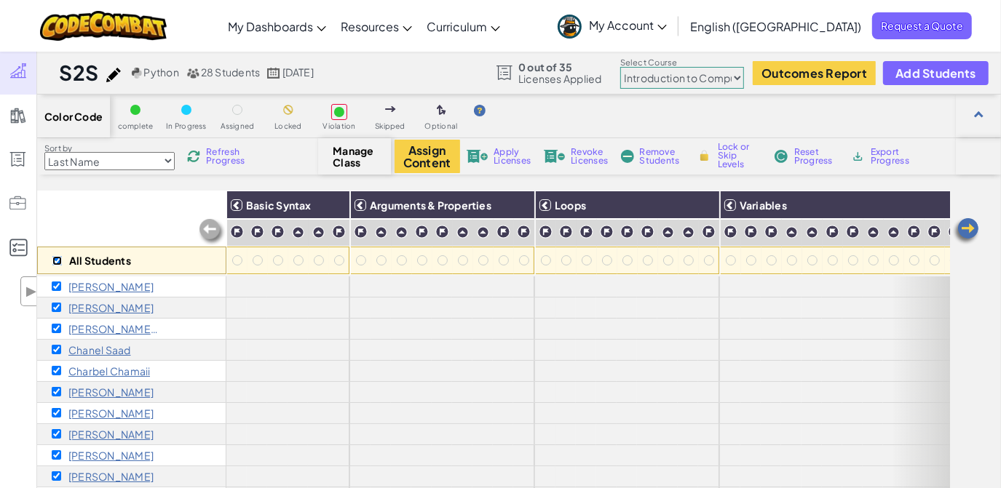
checkbox input "true"
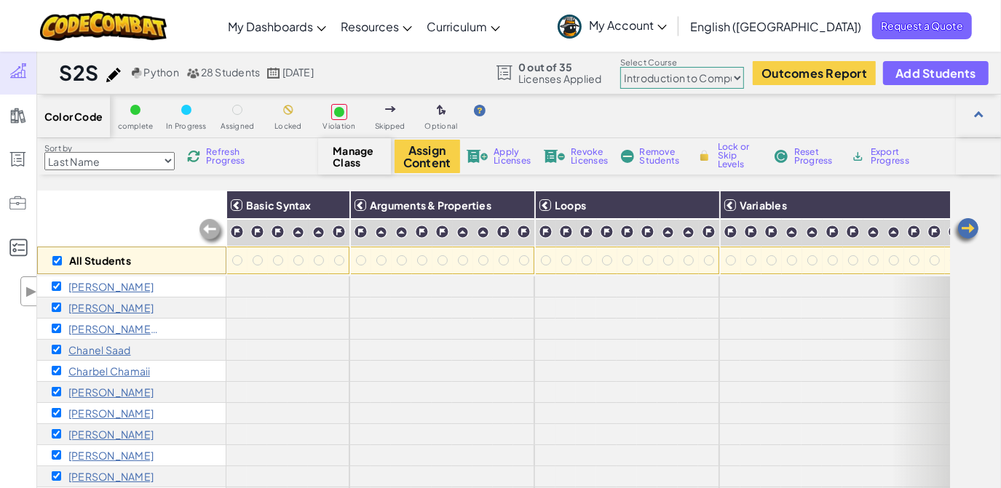
click at [523, 159] on span "Apply Licenses" at bounding box center [511, 156] width 37 height 17
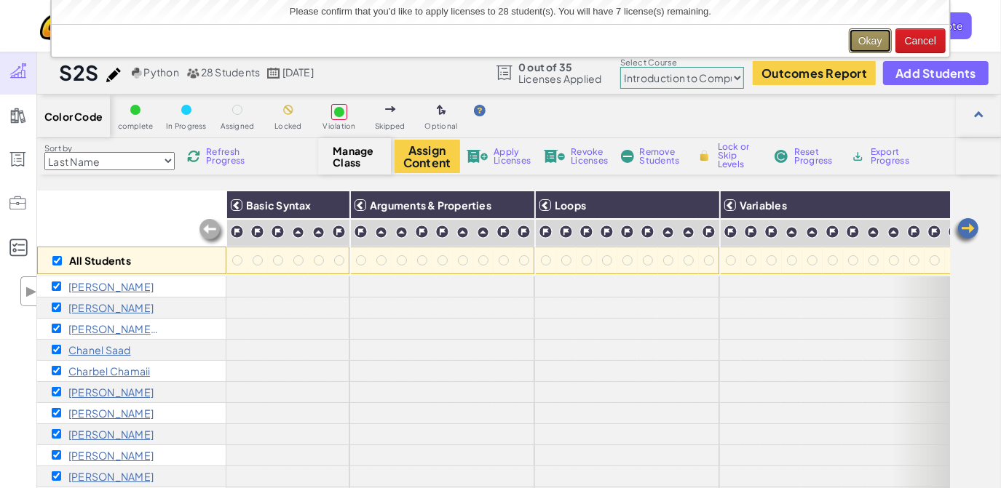
click at [869, 35] on button "Okay" at bounding box center [870, 40] width 43 height 25
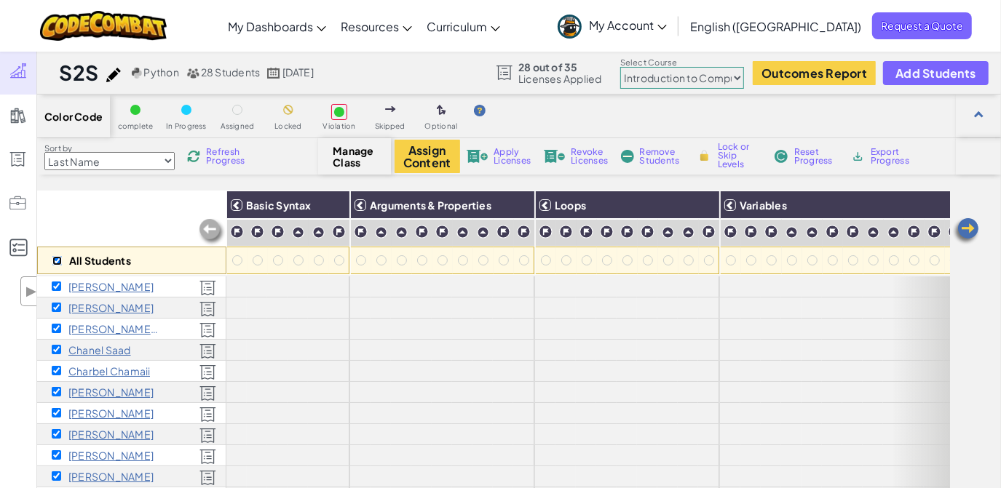
click at [57, 261] on input "checkbox" at bounding box center [56, 260] width 9 height 9
checkbox input "false"
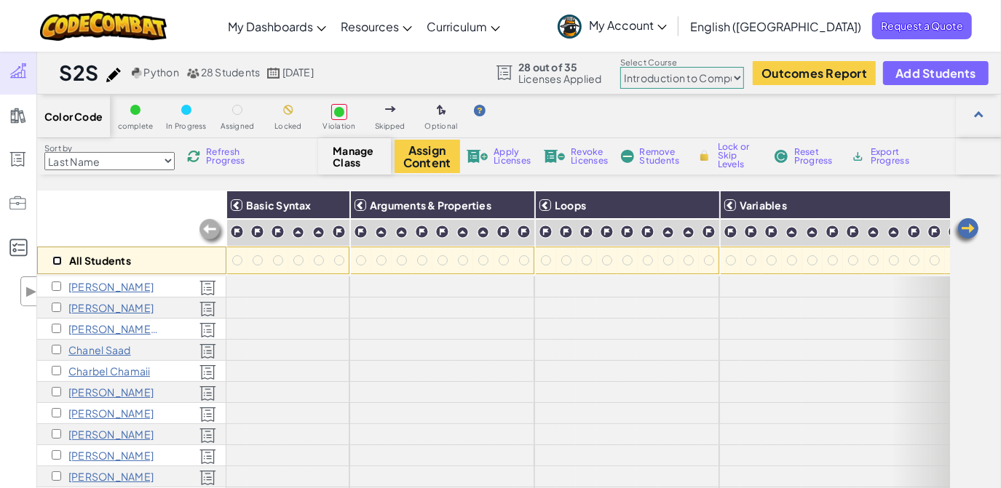
checkbox input "false"
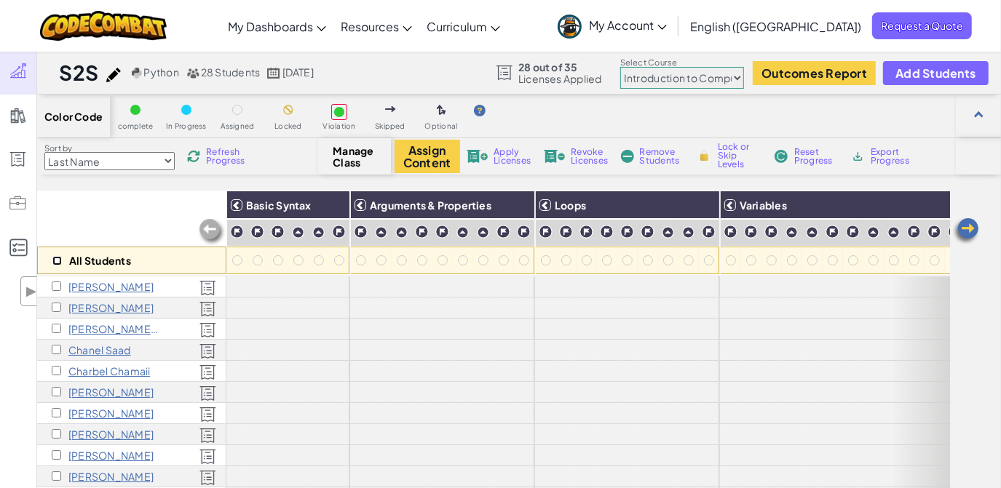
checkbox input "false"
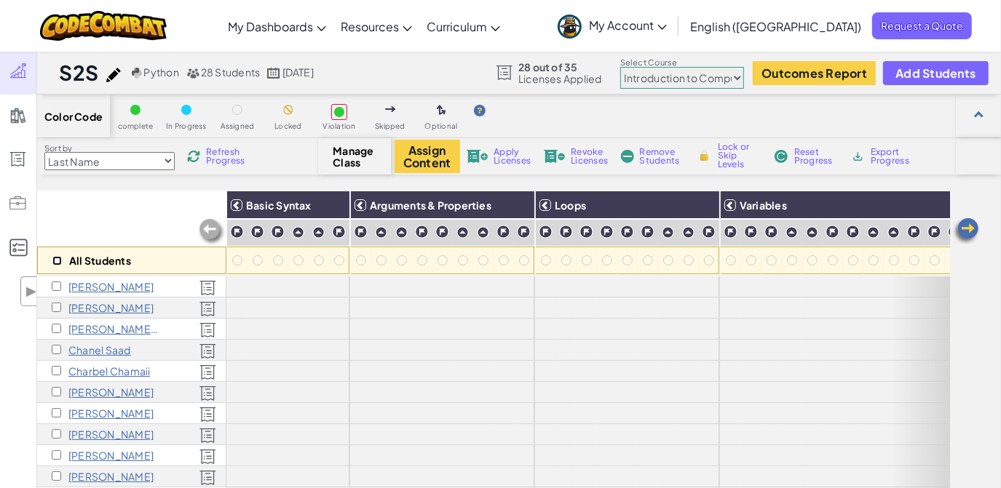
checkbox input "false"
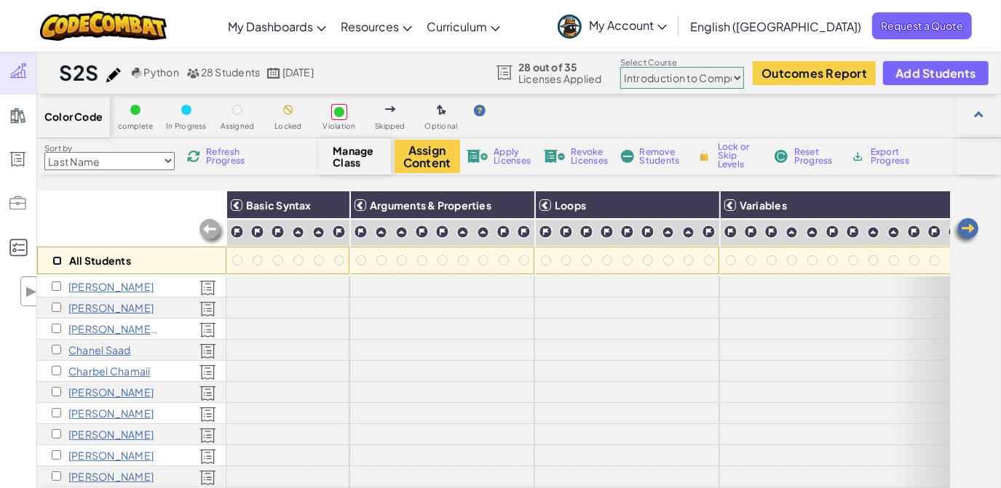
checkbox input "false"
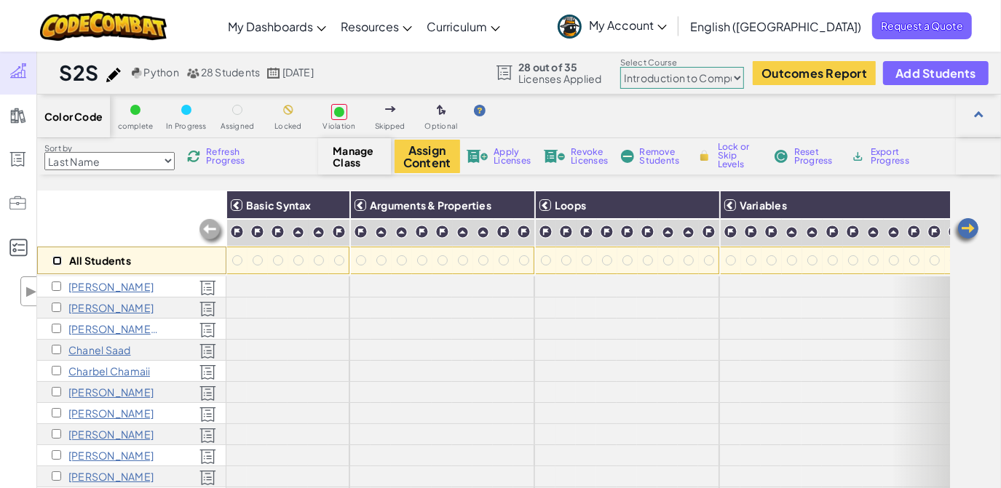
checkbox input "false"
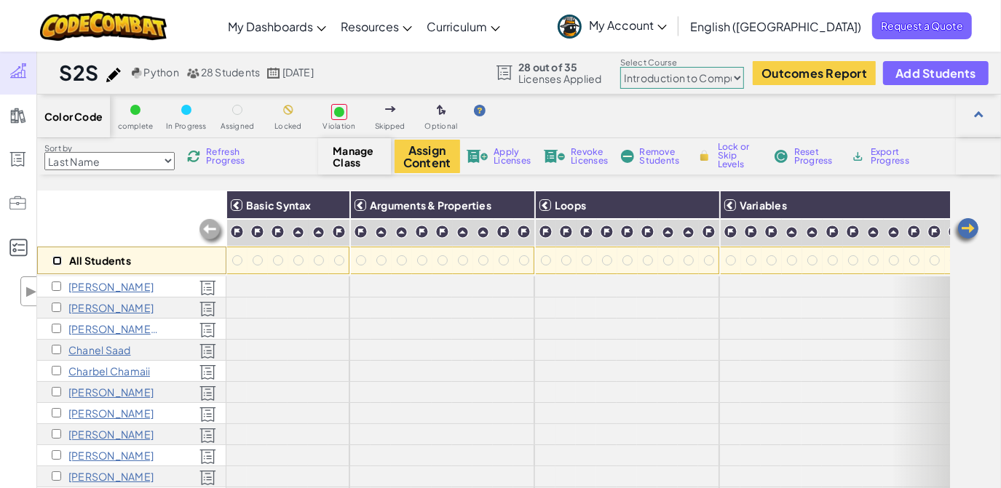
click at [53, 262] on input "checkbox" at bounding box center [56, 260] width 9 height 9
checkbox input "true"
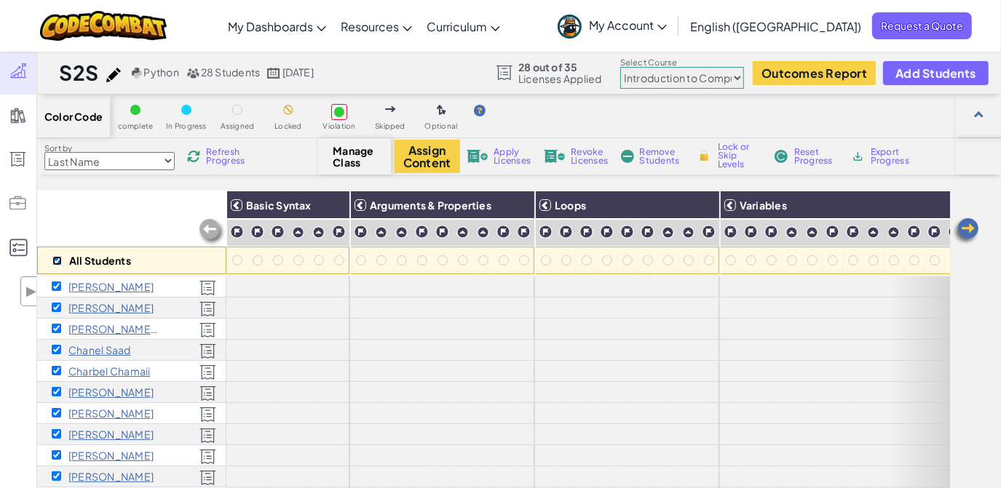
checkbox input "true"
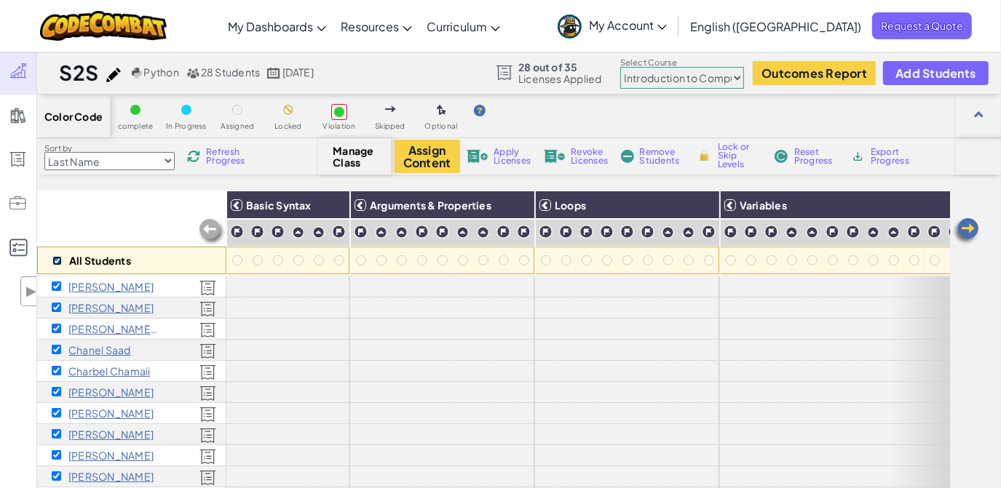
checkbox input "true"
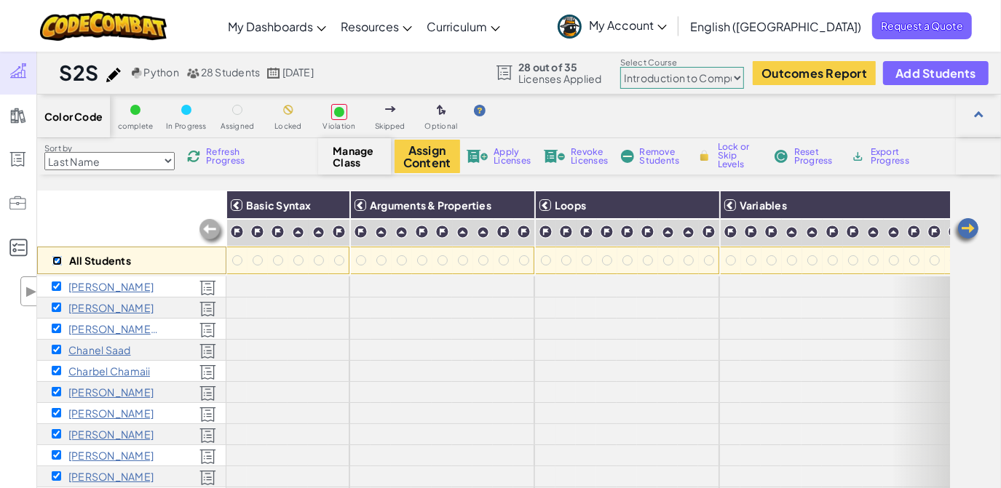
checkbox input "true"
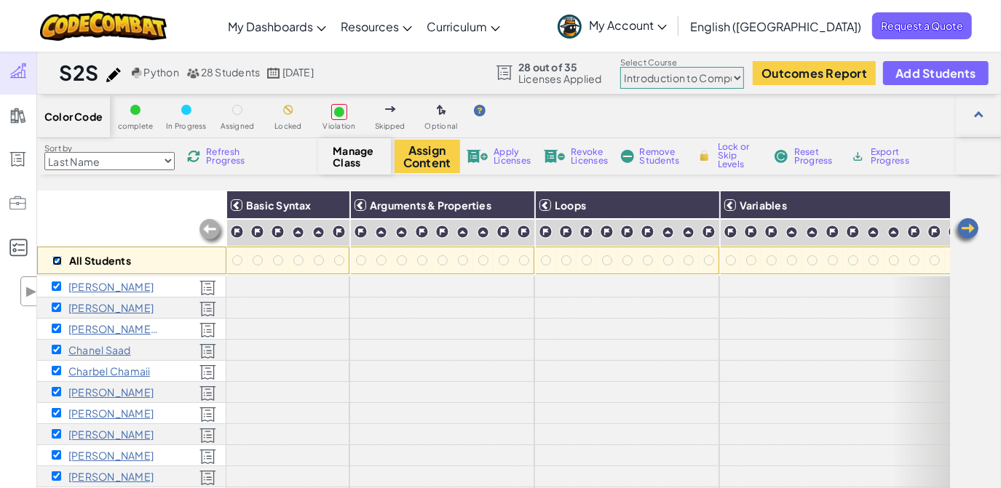
checkbox input "true"
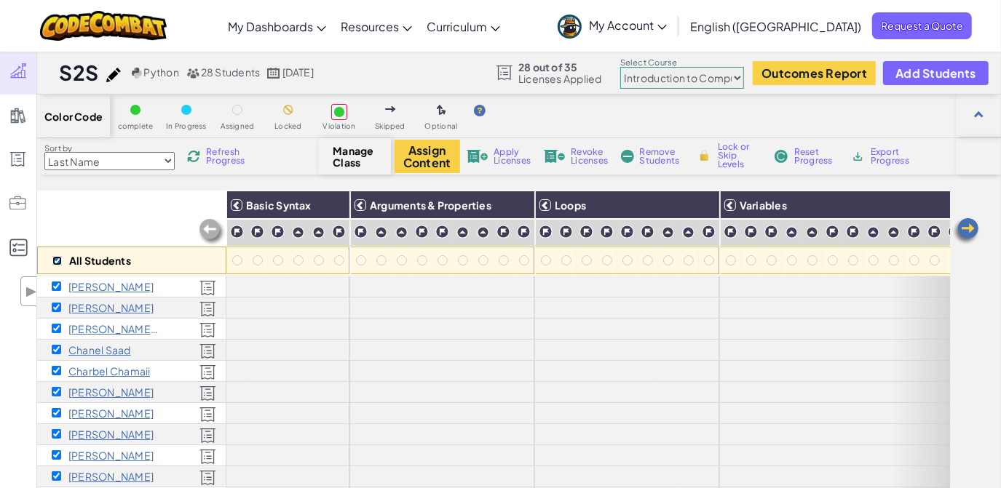
checkbox input "true"
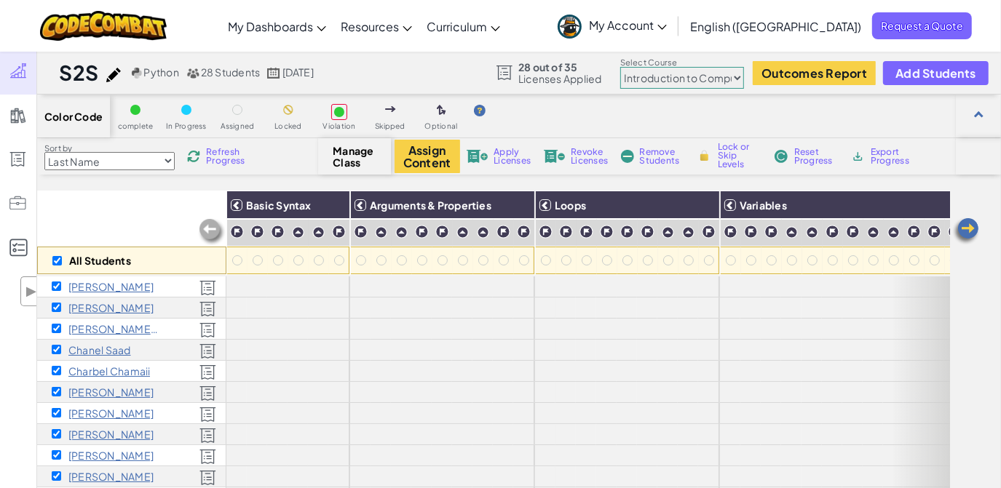
click at [591, 156] on span "Revoke Licenses" at bounding box center [589, 156] width 37 height 17
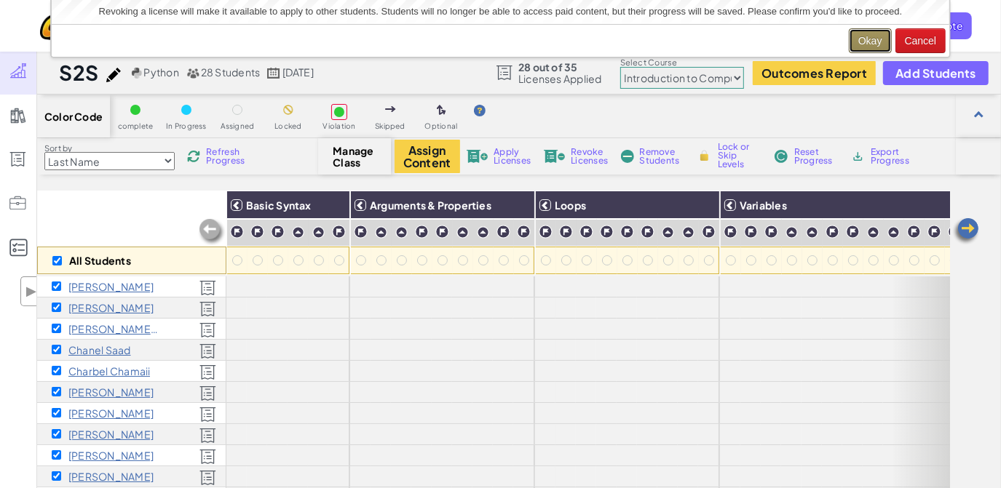
click at [870, 38] on button "Okay" at bounding box center [870, 40] width 43 height 25
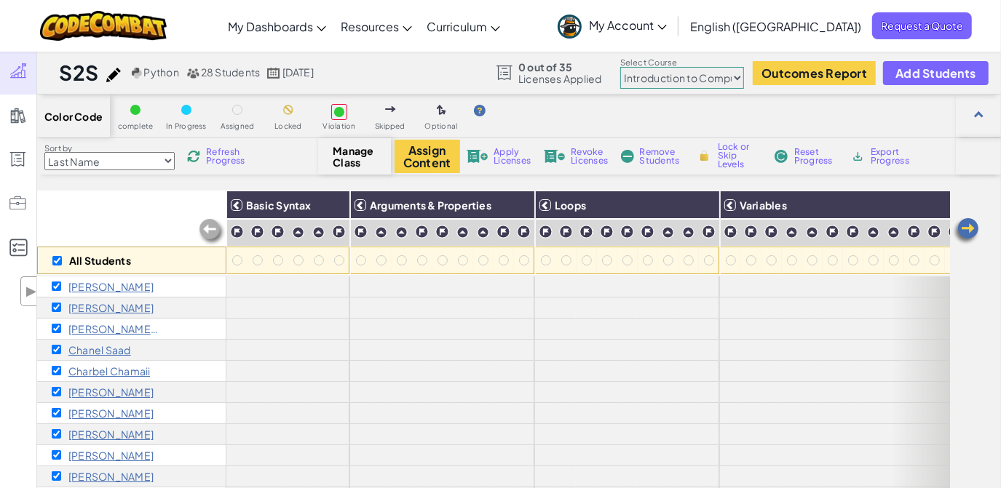
click at [667, 27] on span "My Account" at bounding box center [628, 24] width 78 height 15
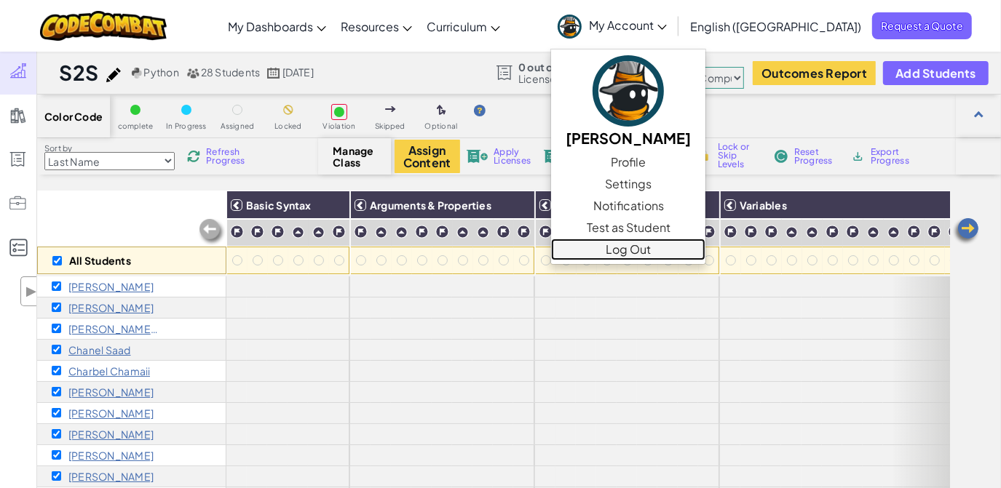
click at [705, 246] on link "Log Out" at bounding box center [628, 250] width 154 height 22
